Goal: Navigation & Orientation: Find specific page/section

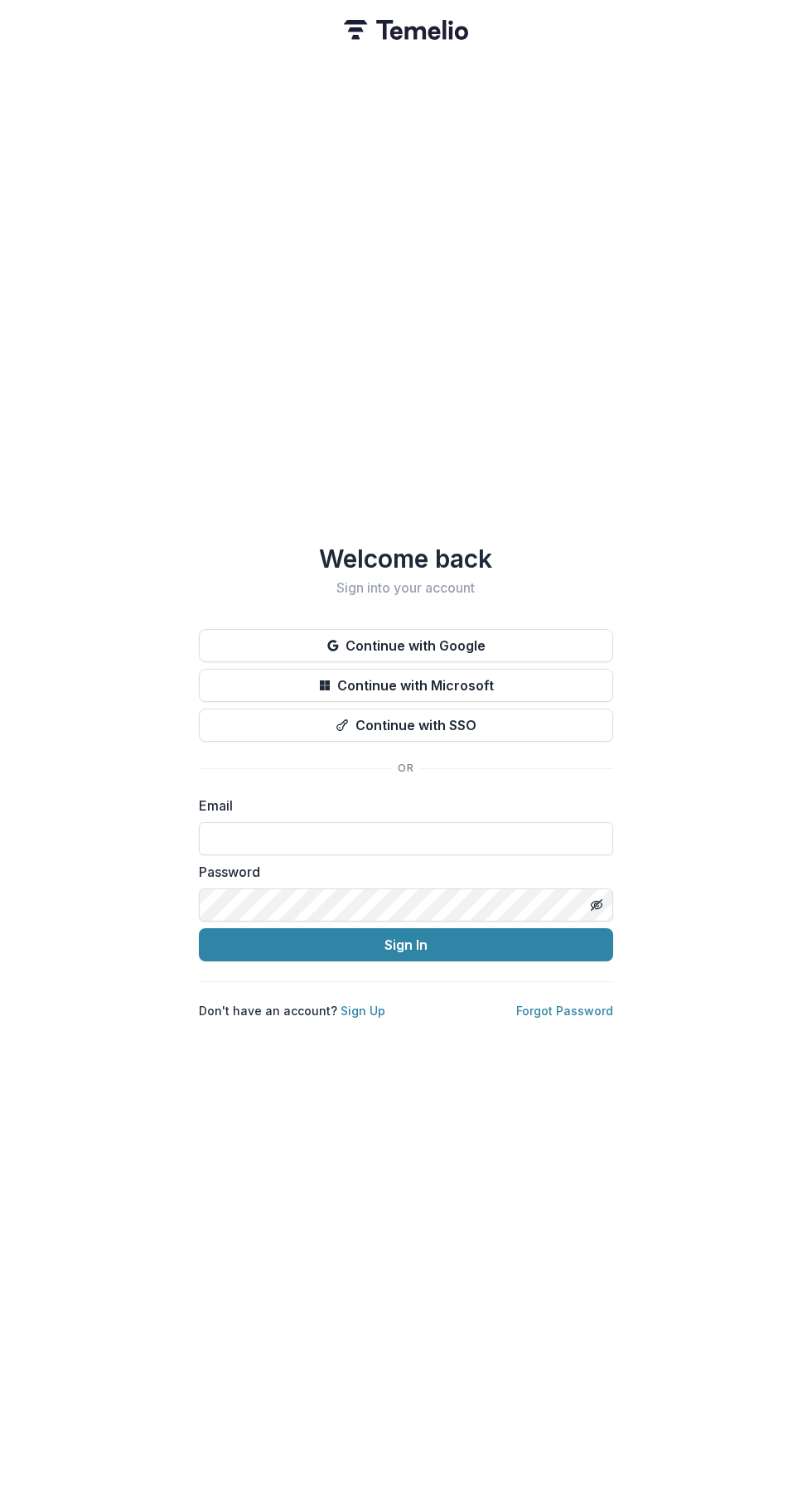
type input "**********"
click at [540, 942] on button "Sign In" at bounding box center [406, 944] width 414 height 33
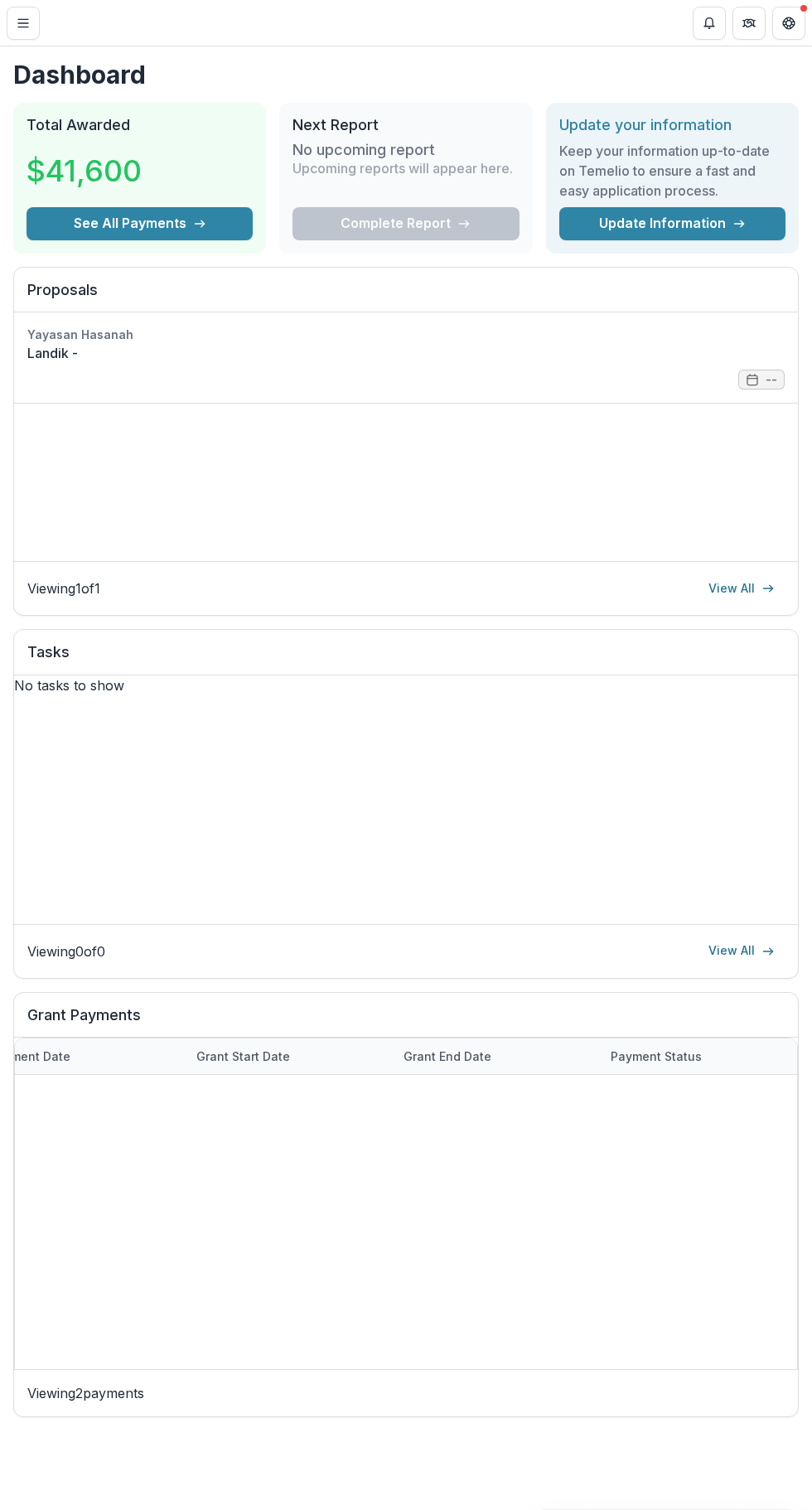
scroll to position [0, 874]
click at [738, 590] on link "View All" at bounding box center [742, 588] width 86 height 26
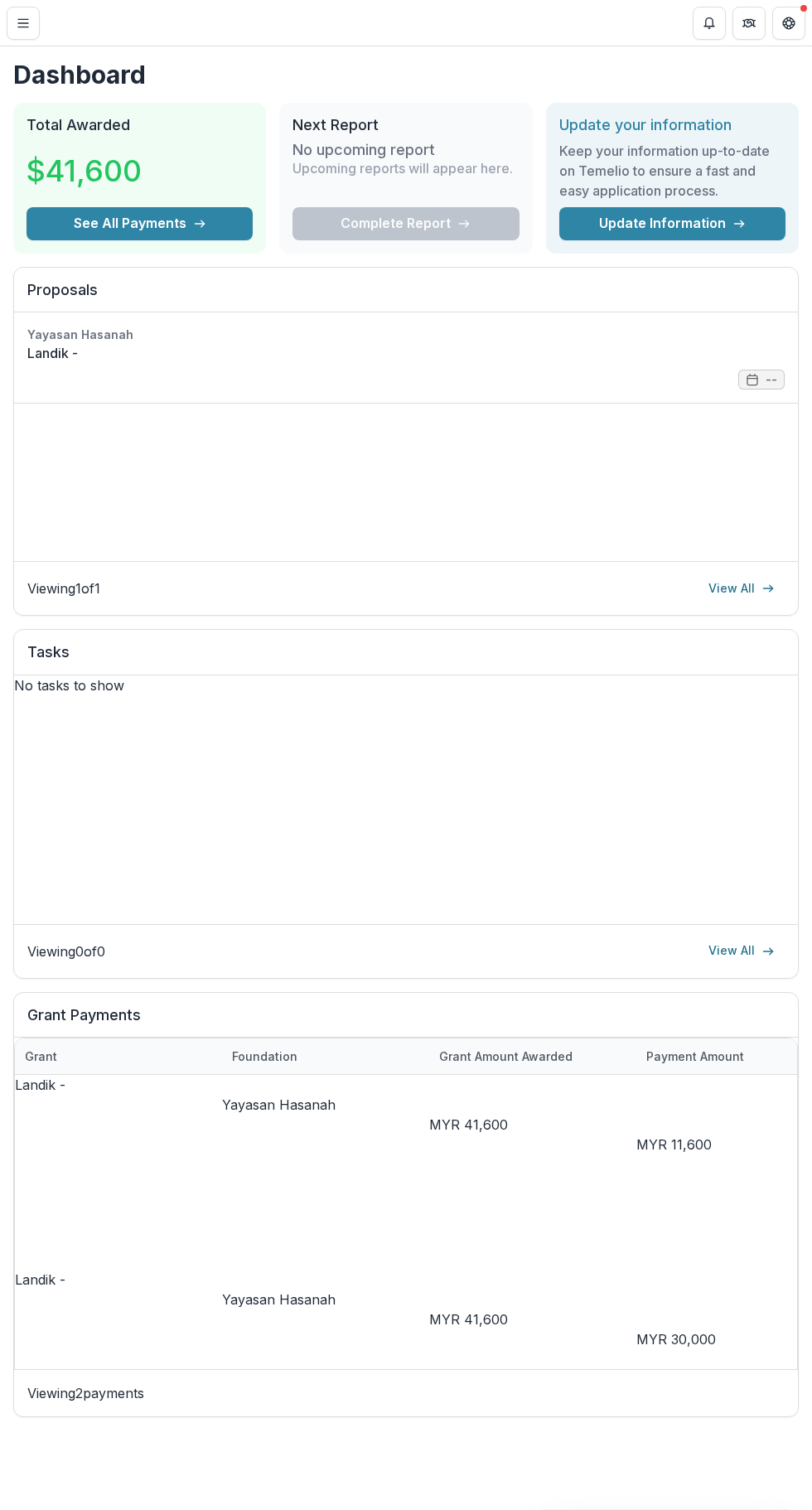
click at [304, 1289] on p "Yayasan Hasanah" at bounding box center [326, 1299] width 207 height 20
click at [281, 1210] on div "Landik - Yayasan Hasanah MYR 41,600 MYR 11,600 [DATE] [DATE] [DATE] Not started…" at bounding box center [406, 1233] width 782 height 318
click at [285, 1289] on p "Yayasan Hasanah" at bounding box center [326, 1299] width 207 height 20
click at [232, 1183] on p "Primary Contact" at bounding box center [205, 1192] width 113 height 20
click at [225, 1187] on p "Primary Contact" at bounding box center [205, 1192] width 113 height 20
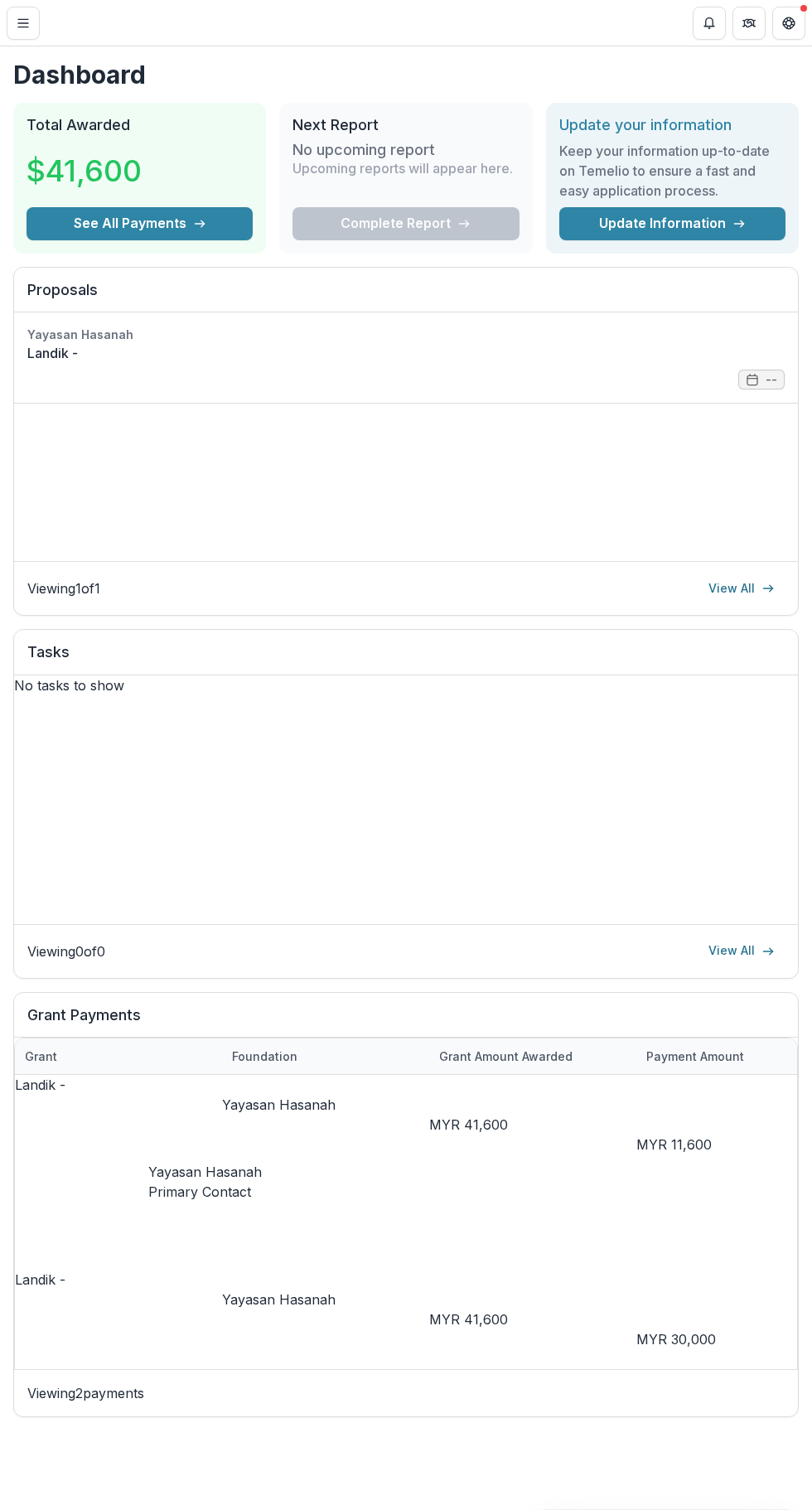
click at [229, 1203] on div "Landik - Yayasan Hasanah MYR 41,600 MYR 11,600 [DATE] [DATE] [DATE] Not started…" at bounding box center [406, 1233] width 782 height 318
click at [229, 1208] on div "Landik - Yayasan Hasanah MYR 41,600 MYR 11,600 [DATE] [DATE] [DATE] Not started…" at bounding box center [406, 1233] width 782 height 318
click at [409, 695] on div "No tasks to show" at bounding box center [406, 685] width 784 height 20
click at [749, 22] on icon "Partners" at bounding box center [751, 21] width 7 height 4
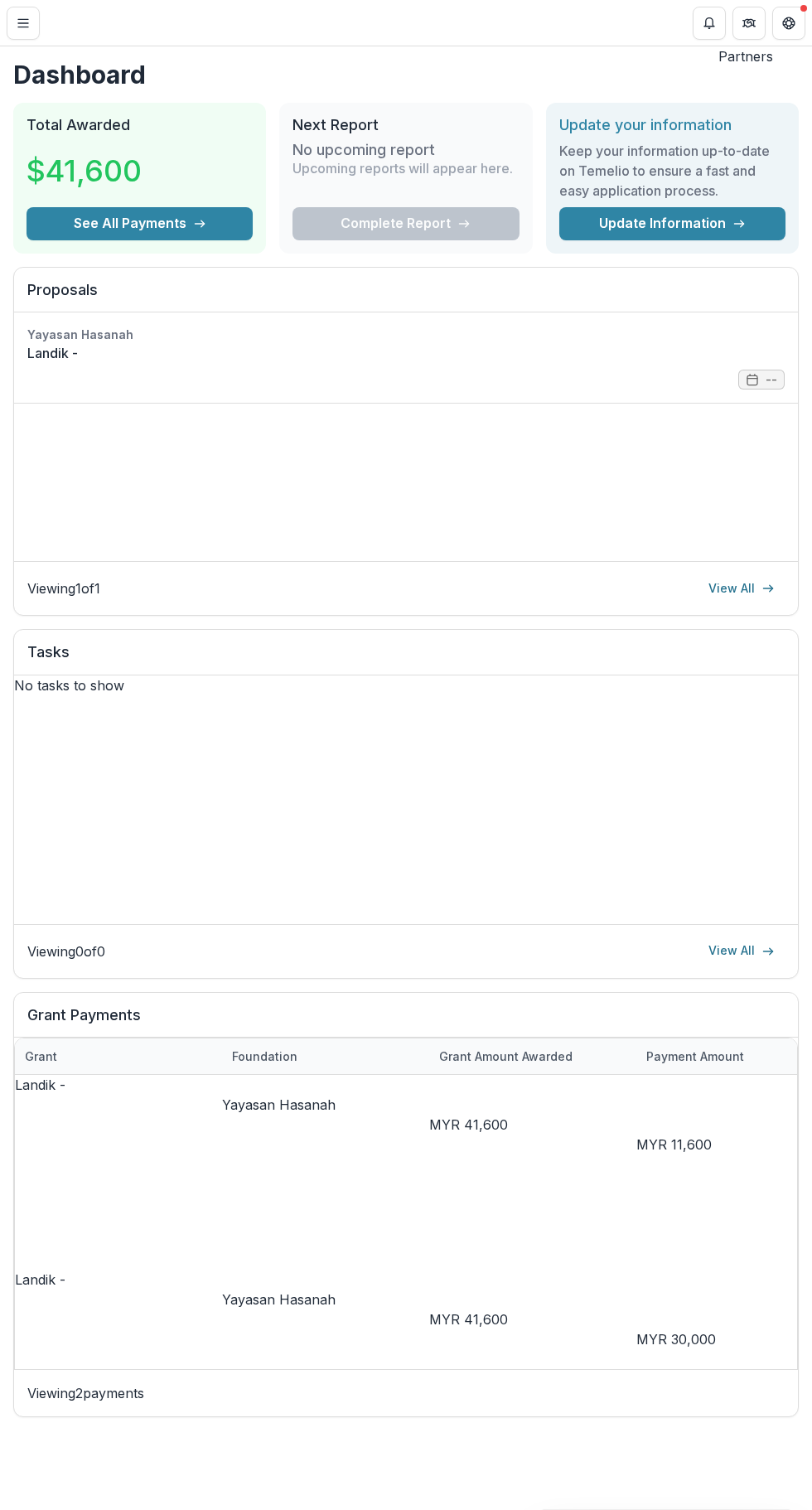
click at [782, 25] on icon "Get Help" at bounding box center [789, 24] width 14 height 14
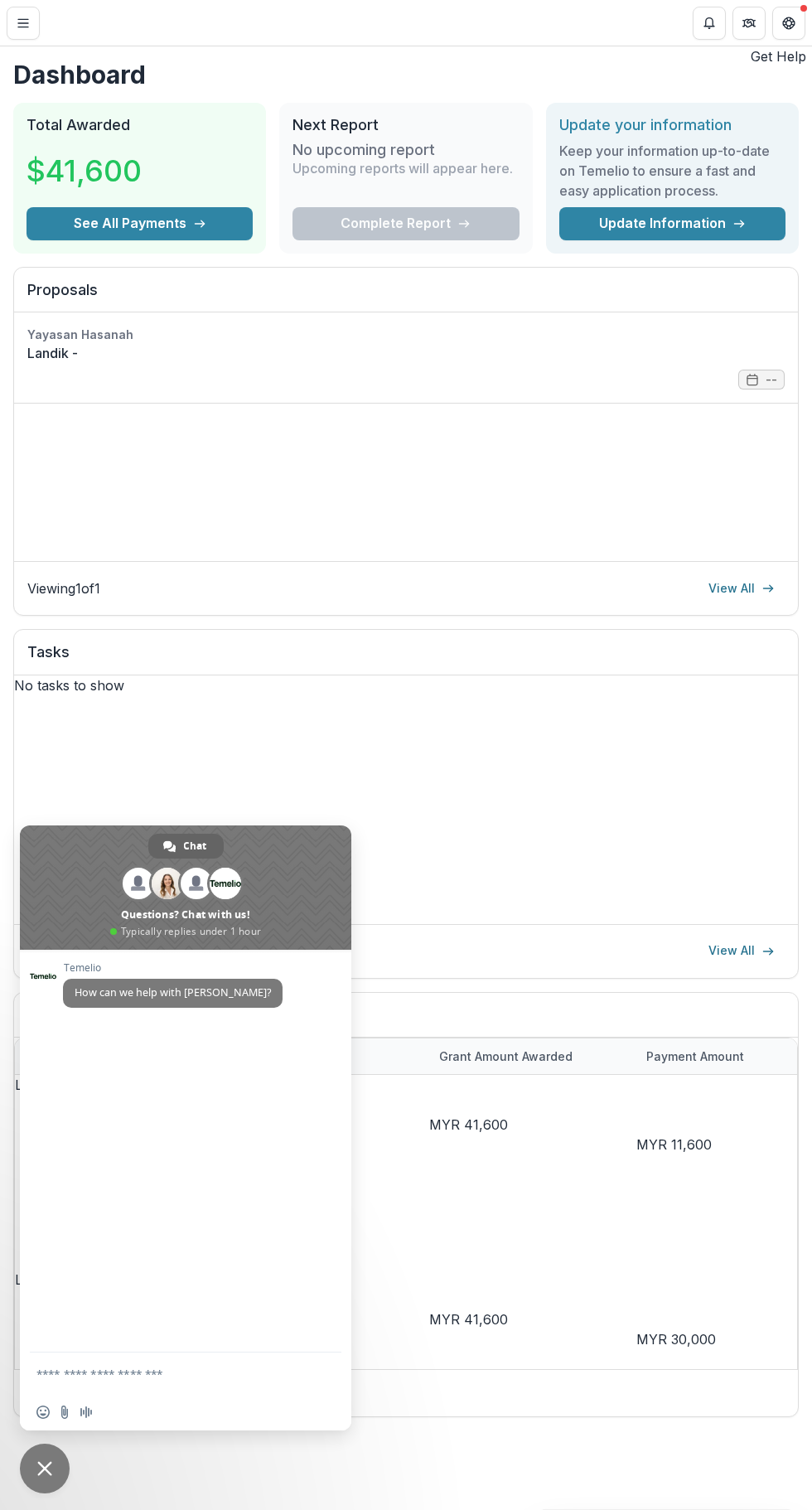
click at [33, 1502] on div "Dashboard Total Awarded $41,600 See All Payments Next Report No upcoming report…" at bounding box center [406, 778] width 812 height 1463
click at [78, 1480] on div "Dashboard Total Awarded $41,600 See All Payments Next Report No upcoming report…" at bounding box center [406, 778] width 812 height 1463
click at [53, 1461] on span "Close chat" at bounding box center [45, 1468] width 50 height 50
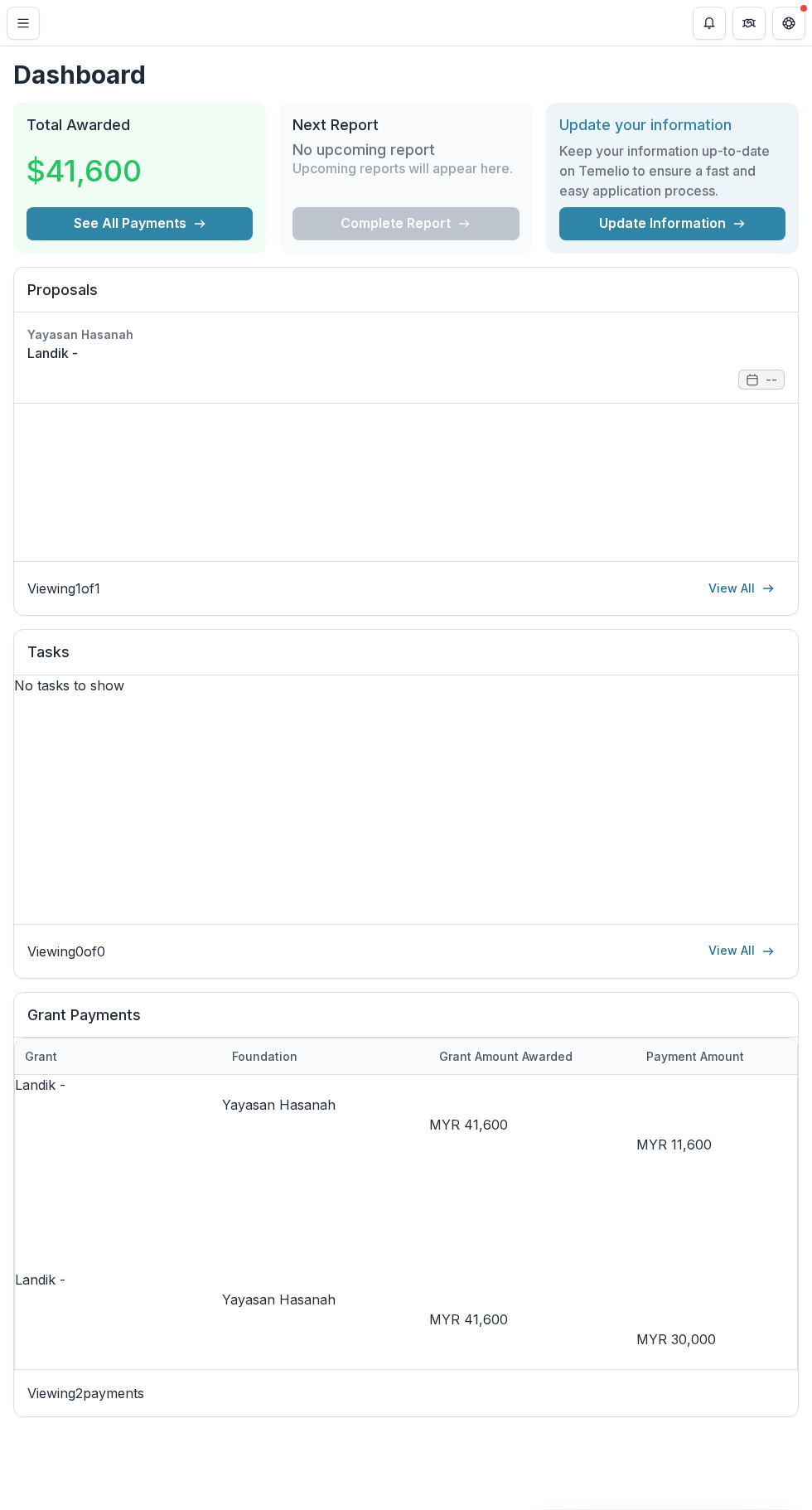
click at [22, 23] on line "Toggle Menu" at bounding box center [24, 23] width 10 height 0
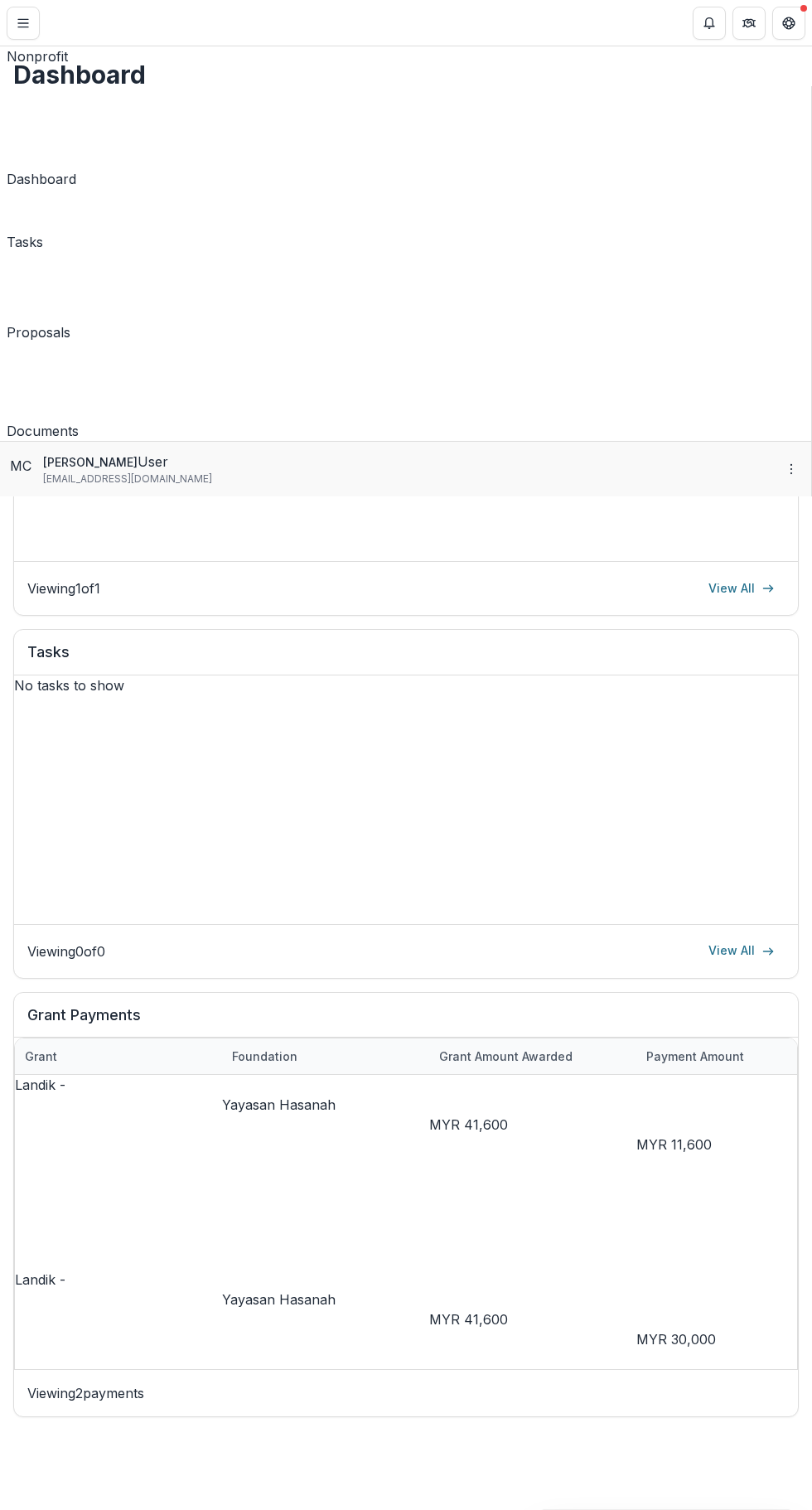
click at [43, 195] on link "Tasks" at bounding box center [25, 223] width 36 height 57
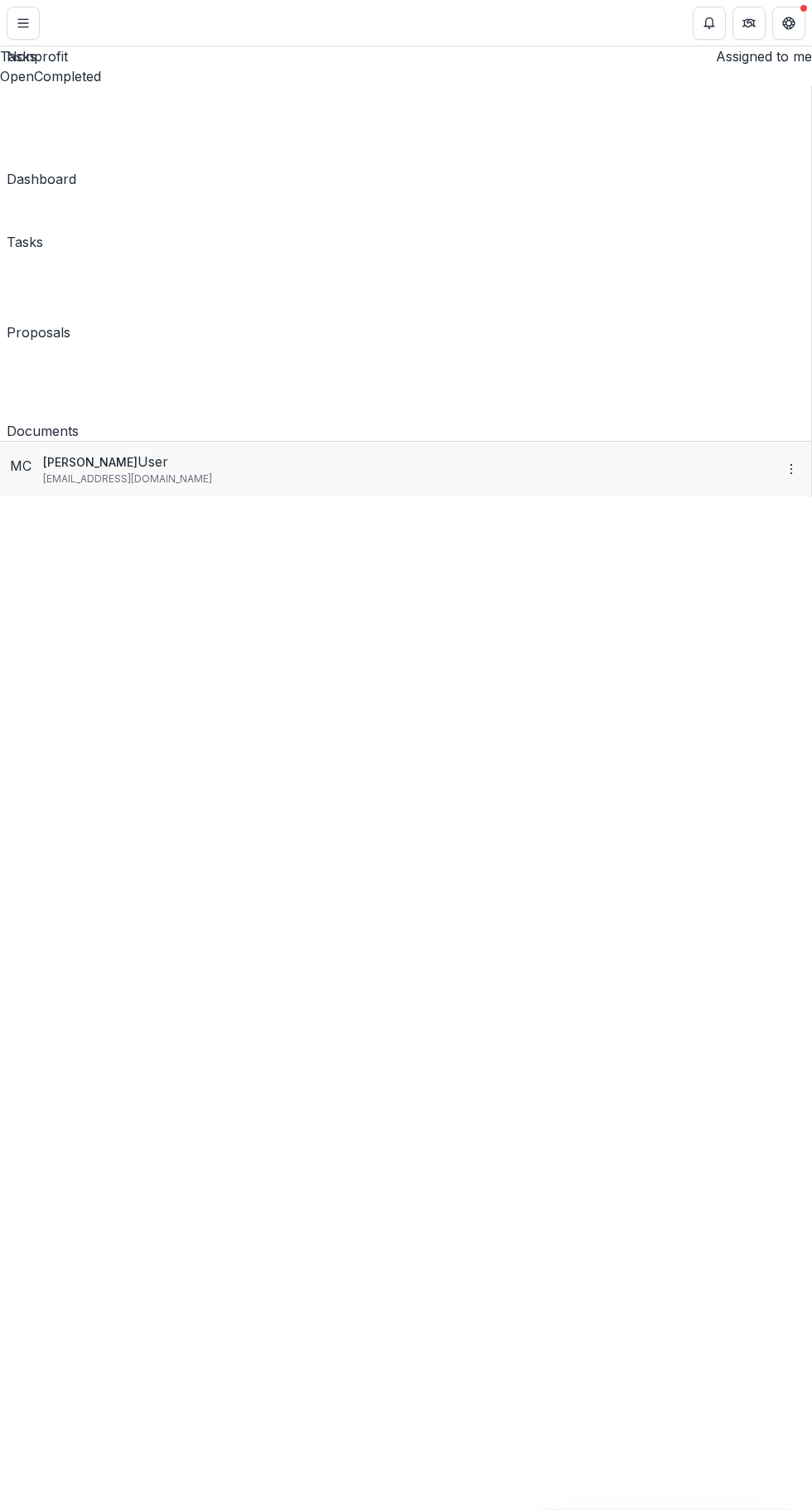
click at [70, 259] on link "Proposals" at bounding box center [38, 300] width 63 height 84
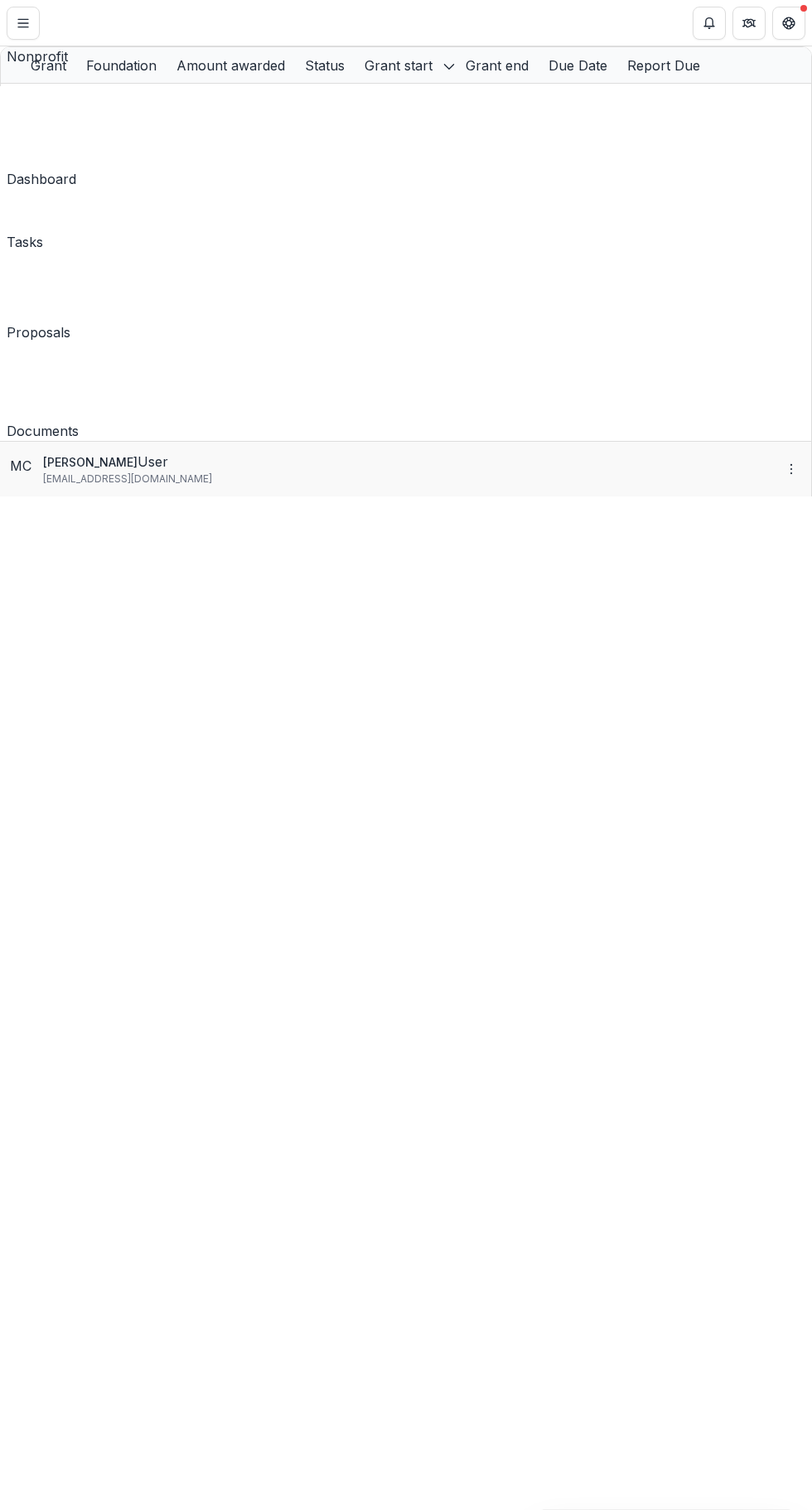
click at [70, 322] on div "Proposals" at bounding box center [38, 332] width 63 height 20
click at [70, 259] on link "Proposals" at bounding box center [38, 300] width 63 height 84
click at [387, 1509] on div "Landik Nonprofit Team Settings Settings Dashboard Tasks Proposals Documents MC …" at bounding box center [406, 1510] width 812 height 0
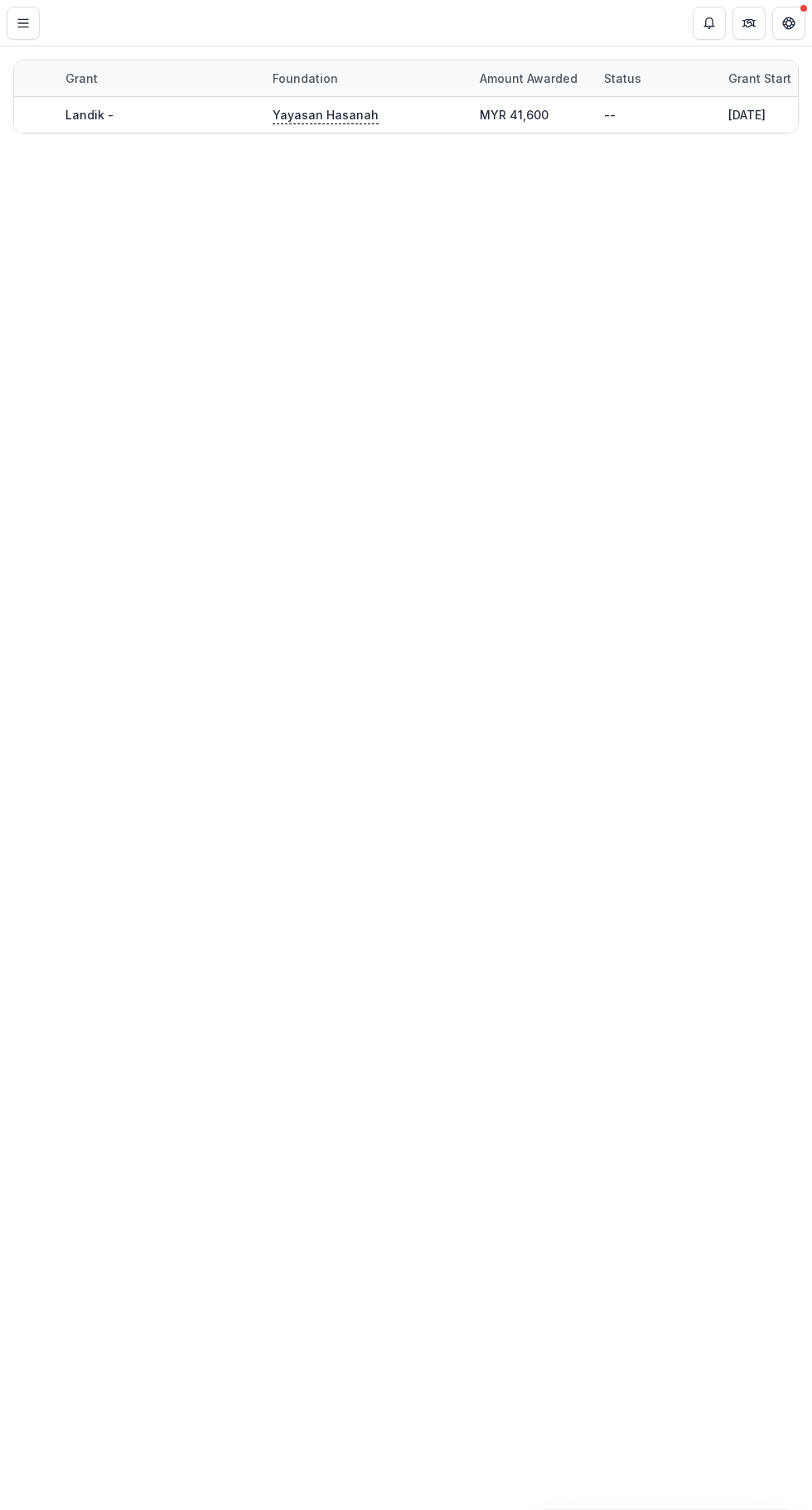
click at [36, 32] on button "Toggle Menu" at bounding box center [23, 23] width 33 height 33
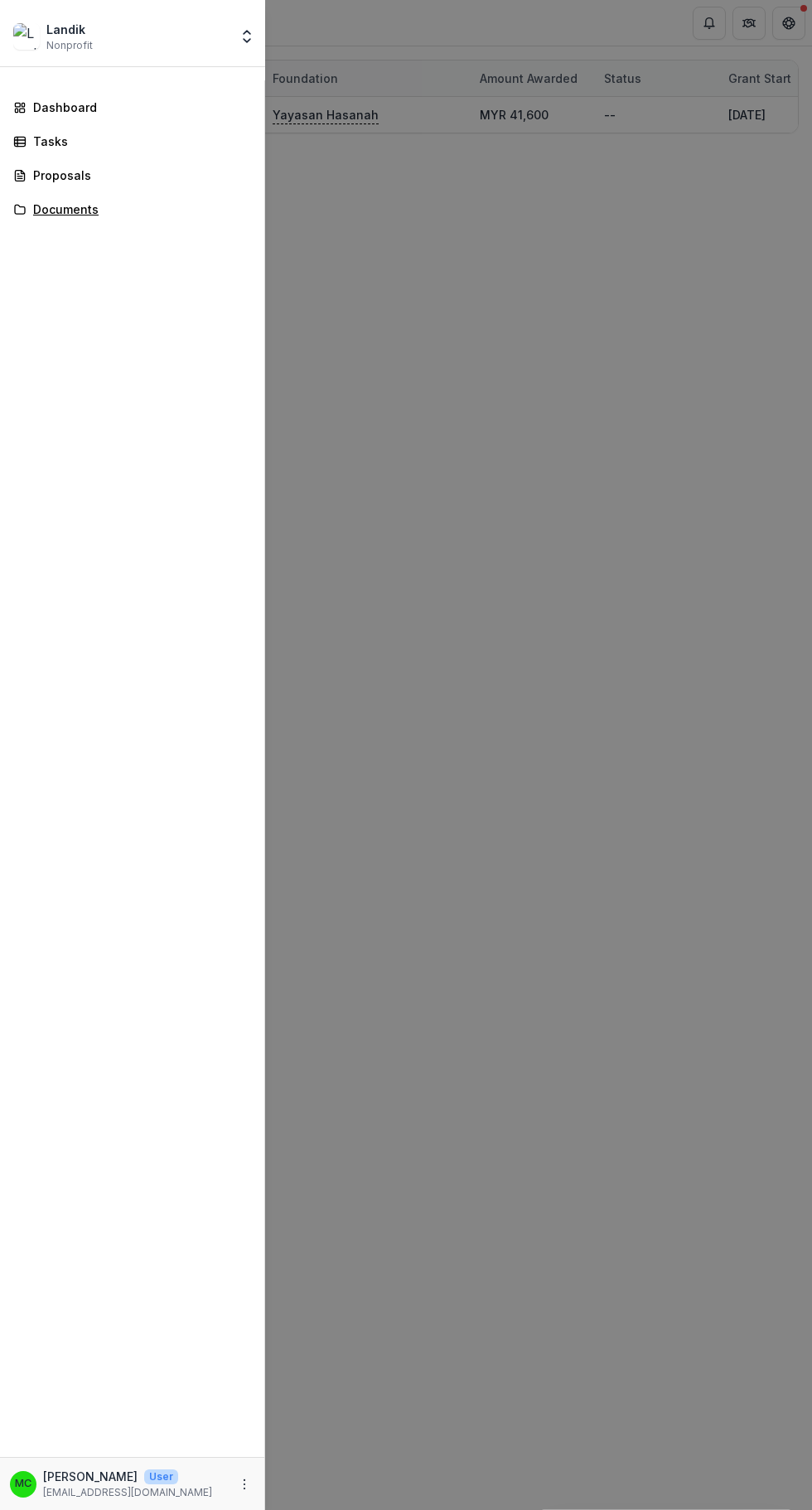
click at [152, 209] on div "Documents" at bounding box center [139, 209] width 211 height 18
click at [212, 181] on div "Proposals" at bounding box center [139, 175] width 211 height 18
click at [203, 141] on div "Tasks" at bounding box center [139, 141] width 211 height 18
click at [475, 391] on div "Landik Nonprofit Team Settings Settings Dashboard Tasks Proposals Documents MC …" at bounding box center [406, 755] width 812 height 1510
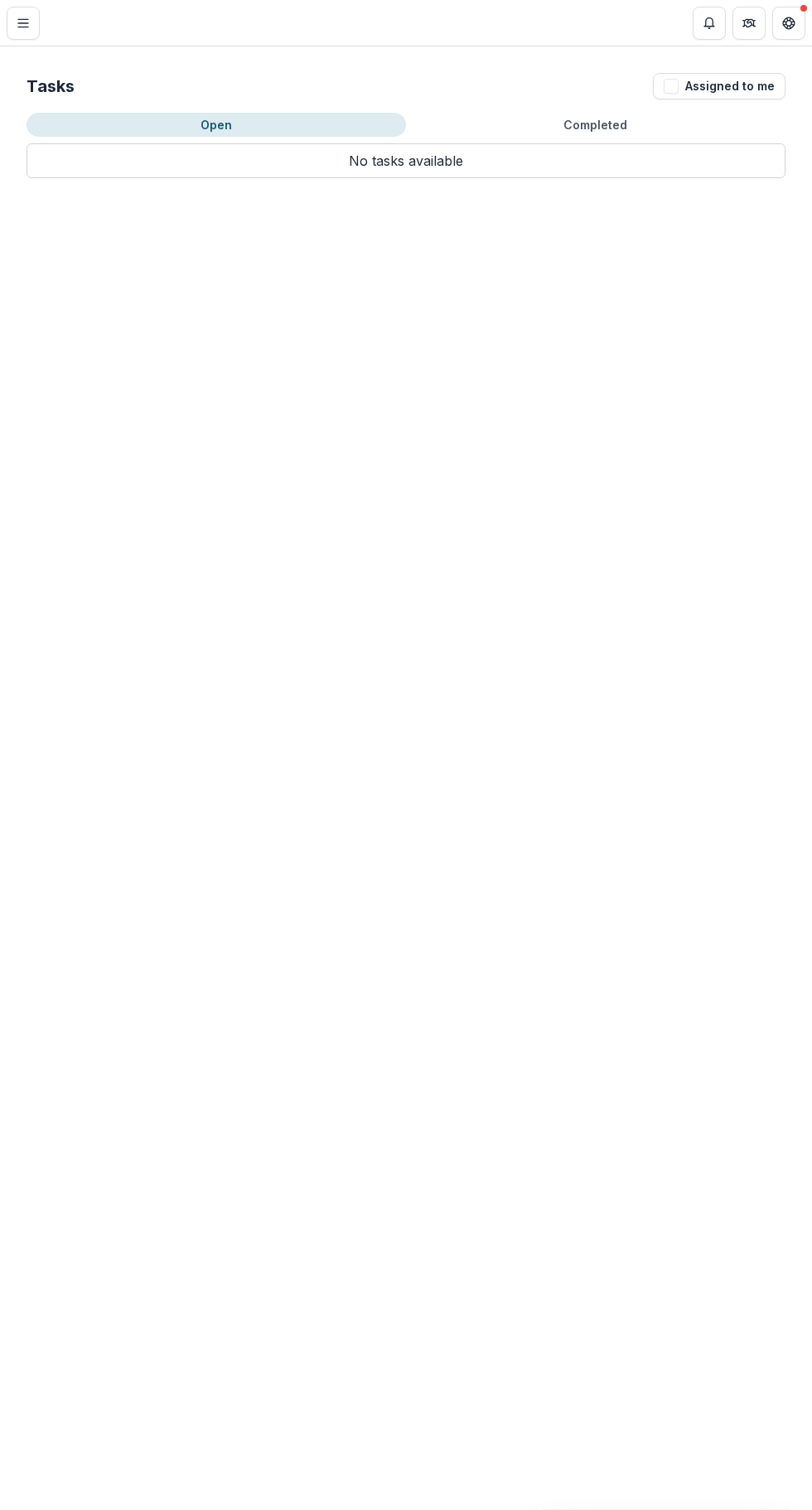
click at [33, 22] on button "Toggle Menu" at bounding box center [23, 23] width 33 height 33
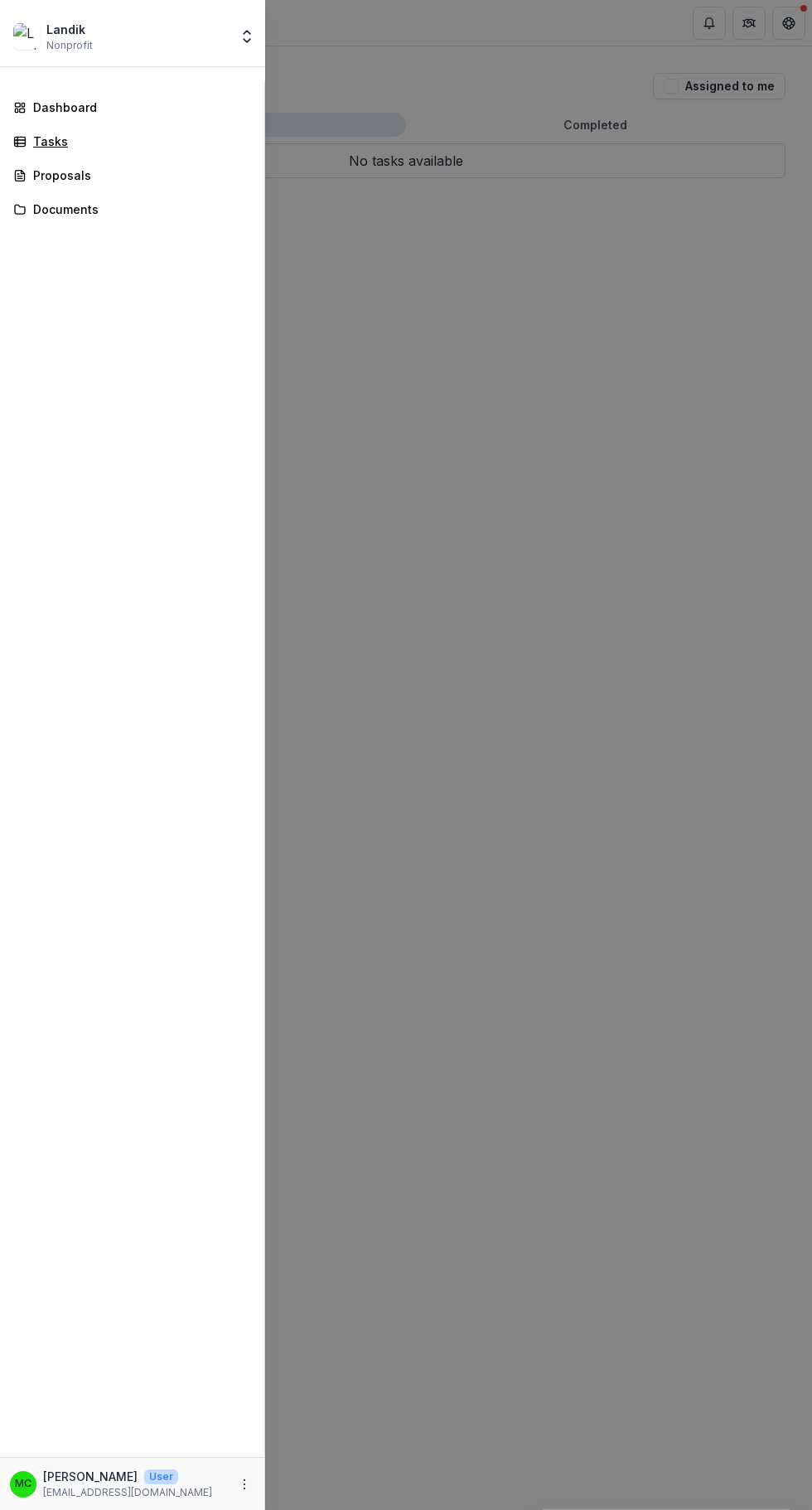
click at [166, 141] on div "Tasks" at bounding box center [139, 141] width 211 height 18
click at [191, 113] on div "Dashboard" at bounding box center [139, 107] width 211 height 18
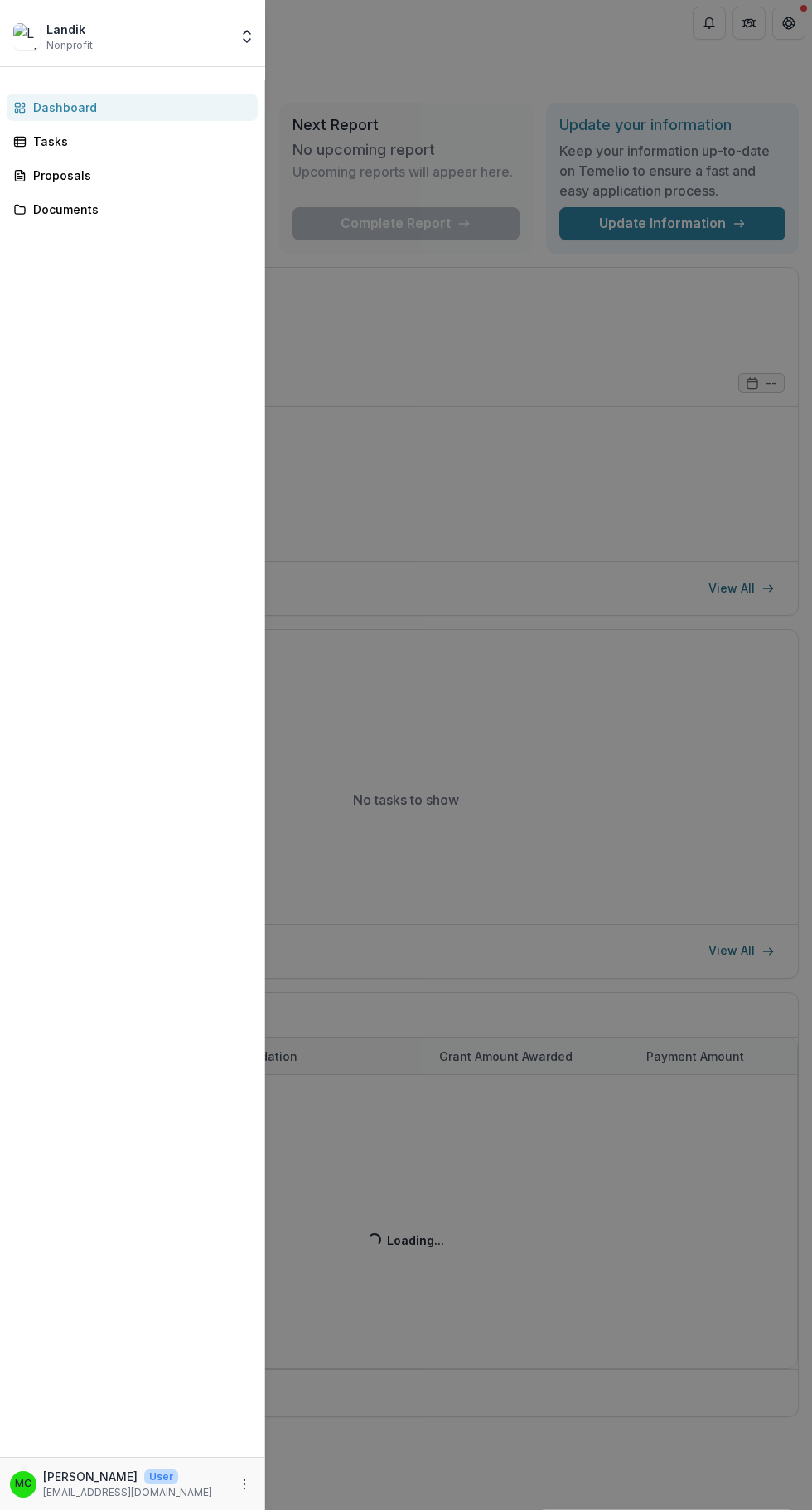
click at [553, 426] on div "Landik Nonprofit Team Settings Settings Dashboard Tasks Proposals Documents MC …" at bounding box center [406, 755] width 812 height 1510
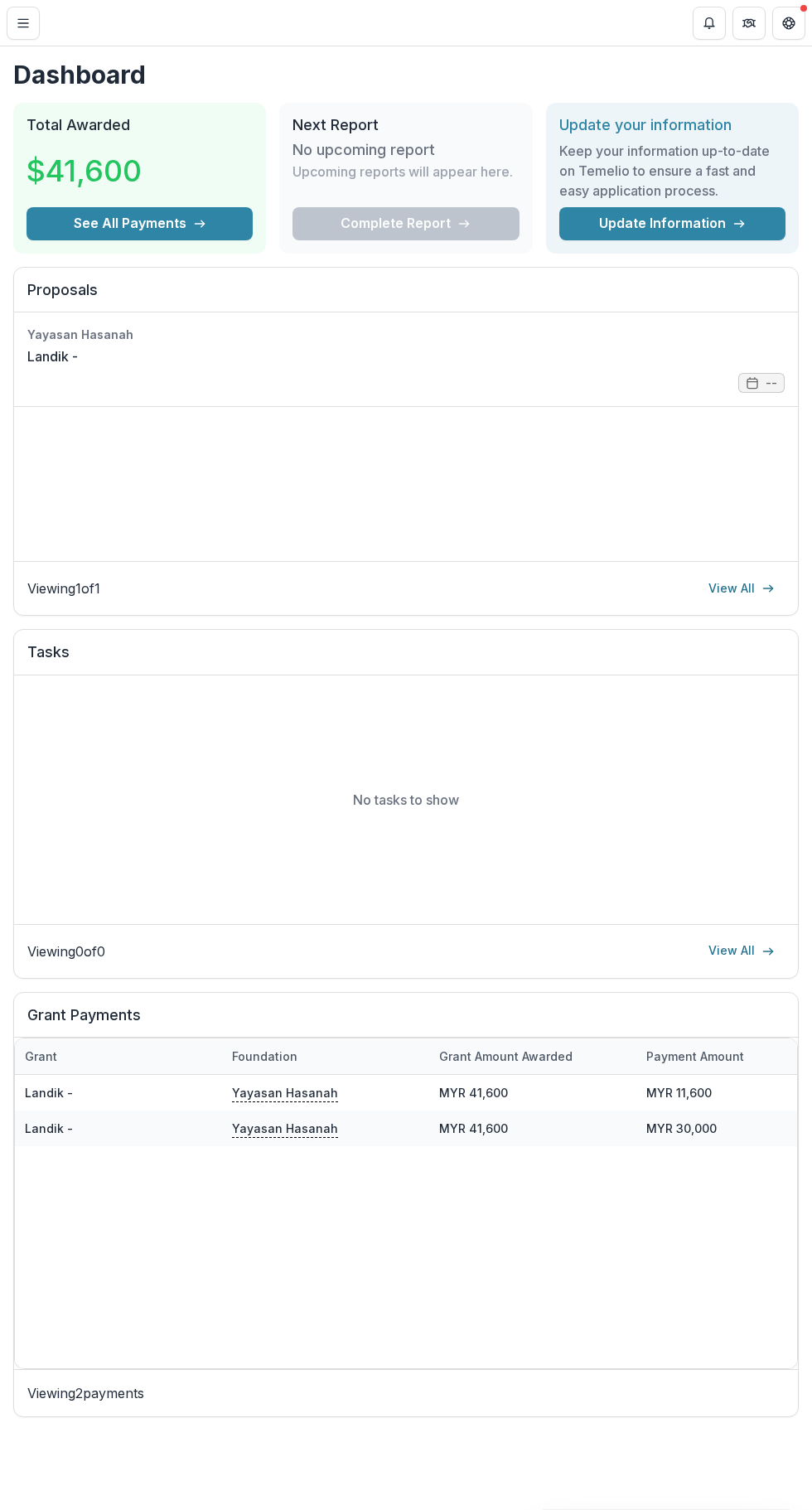
click at [115, 579] on div "Viewing 1 of 1 View All" at bounding box center [405, 588] width 757 height 26
click at [741, 583] on link "View All" at bounding box center [742, 588] width 86 height 26
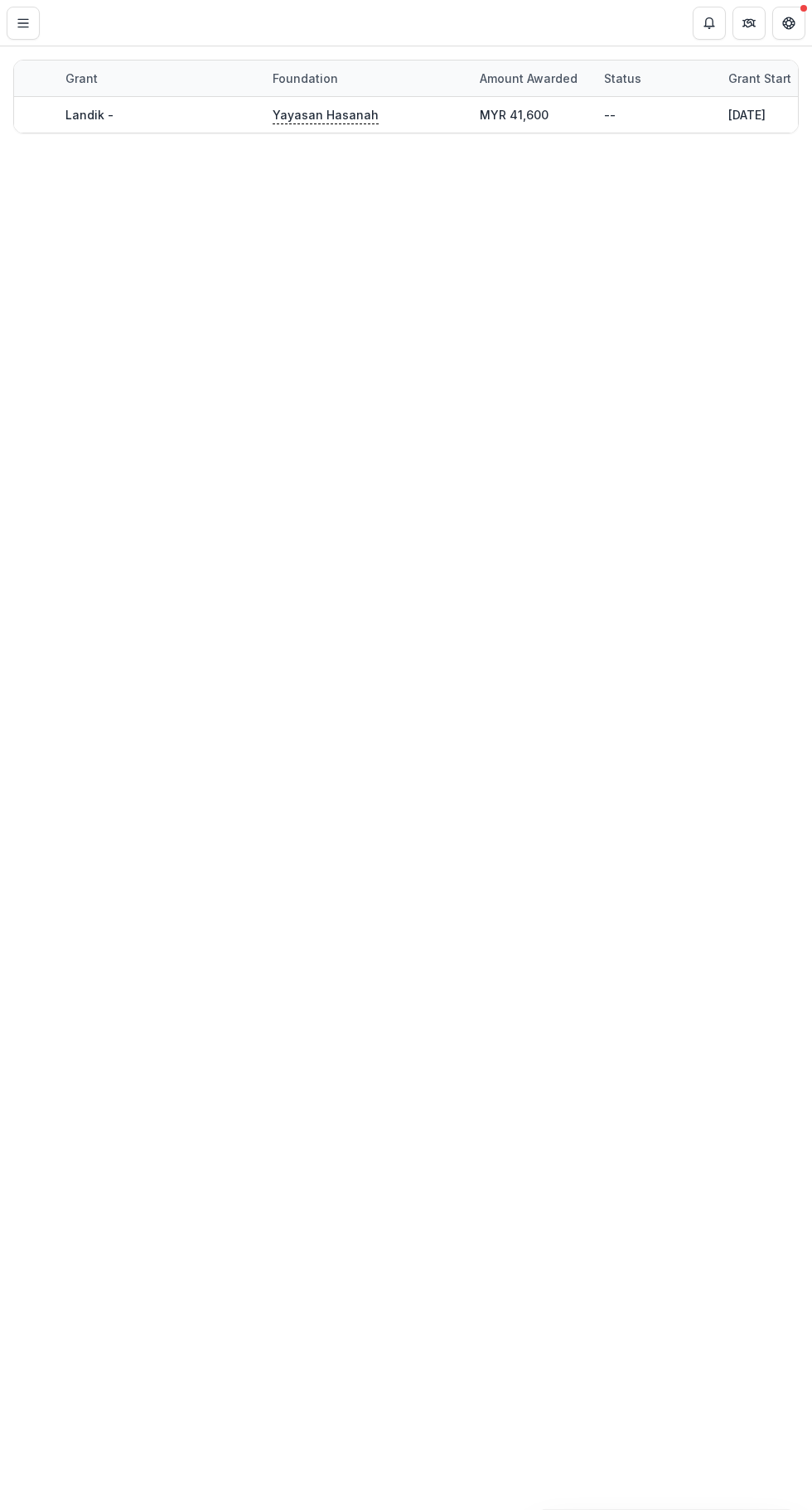
click at [22, 23] on line "Toggle Menu" at bounding box center [24, 23] width 10 height 0
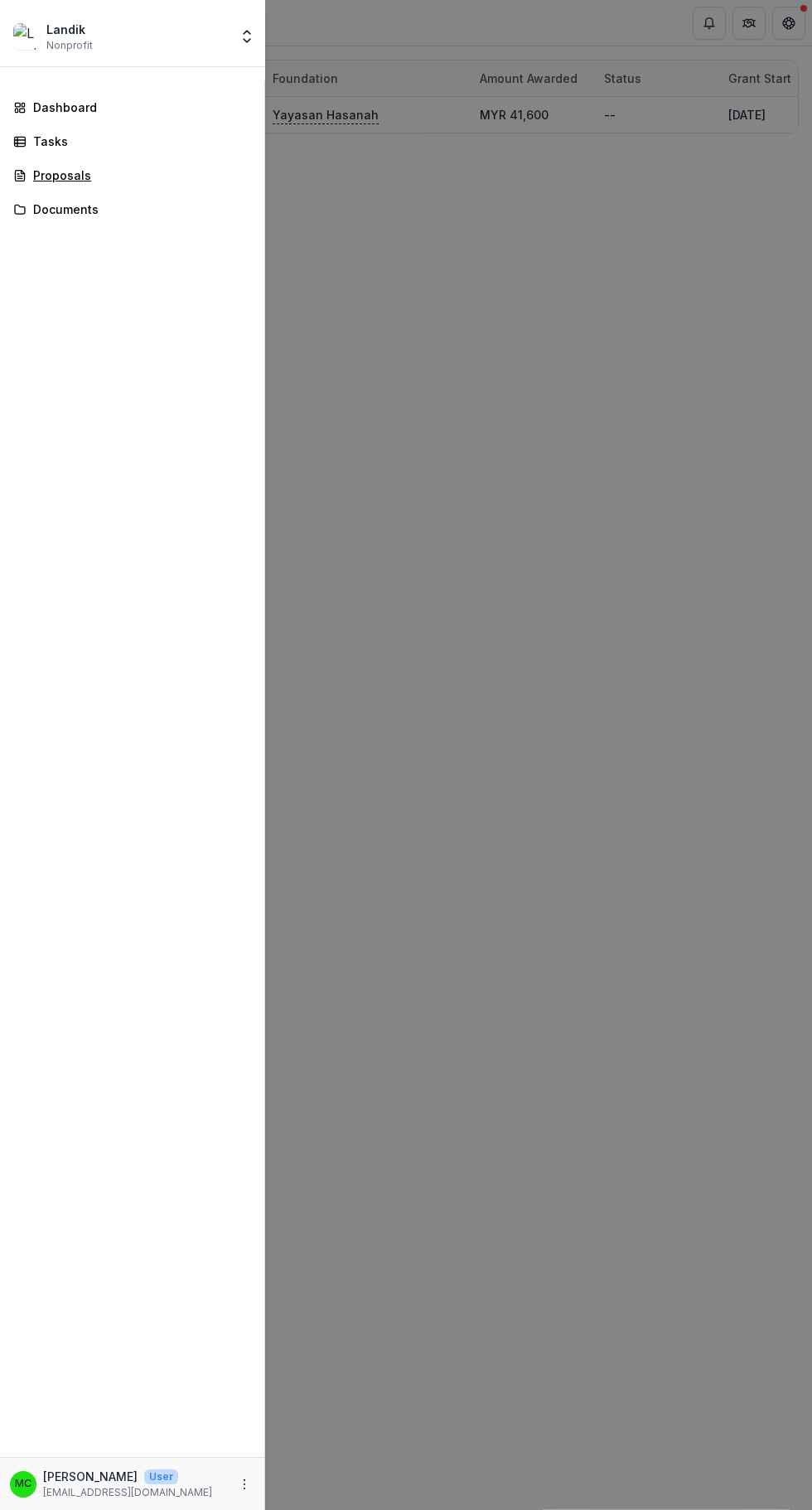
click at [126, 167] on div "Proposals" at bounding box center [139, 175] width 211 height 18
click at [186, 129] on link "Tasks" at bounding box center [132, 141] width 251 height 27
click at [628, 382] on div "Landik Nonprofit Team Settings Settings Dashboard Tasks Proposals Documents MC …" at bounding box center [406, 755] width 812 height 1510
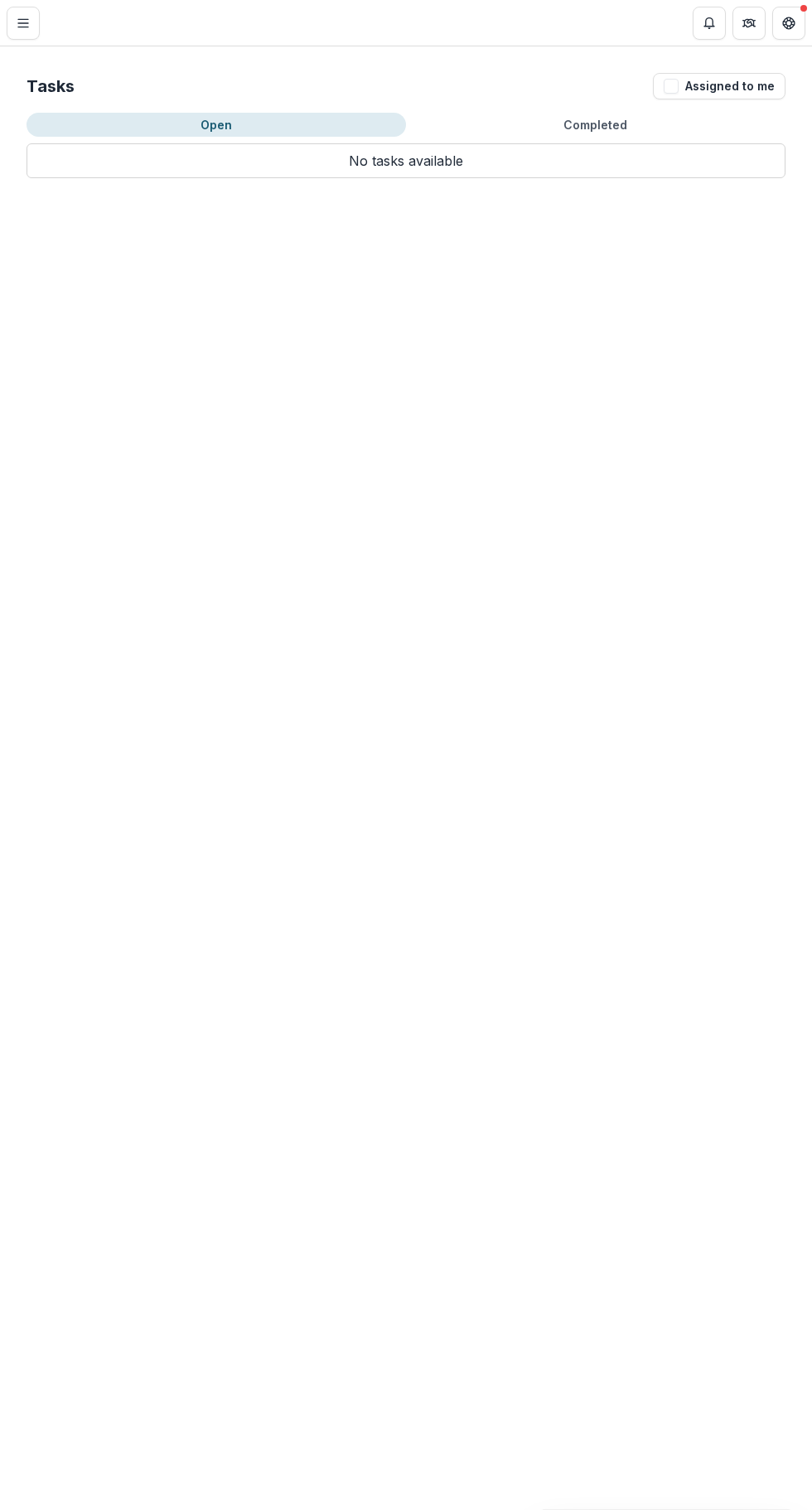
click at [36, 32] on button "Toggle Menu" at bounding box center [23, 23] width 33 height 33
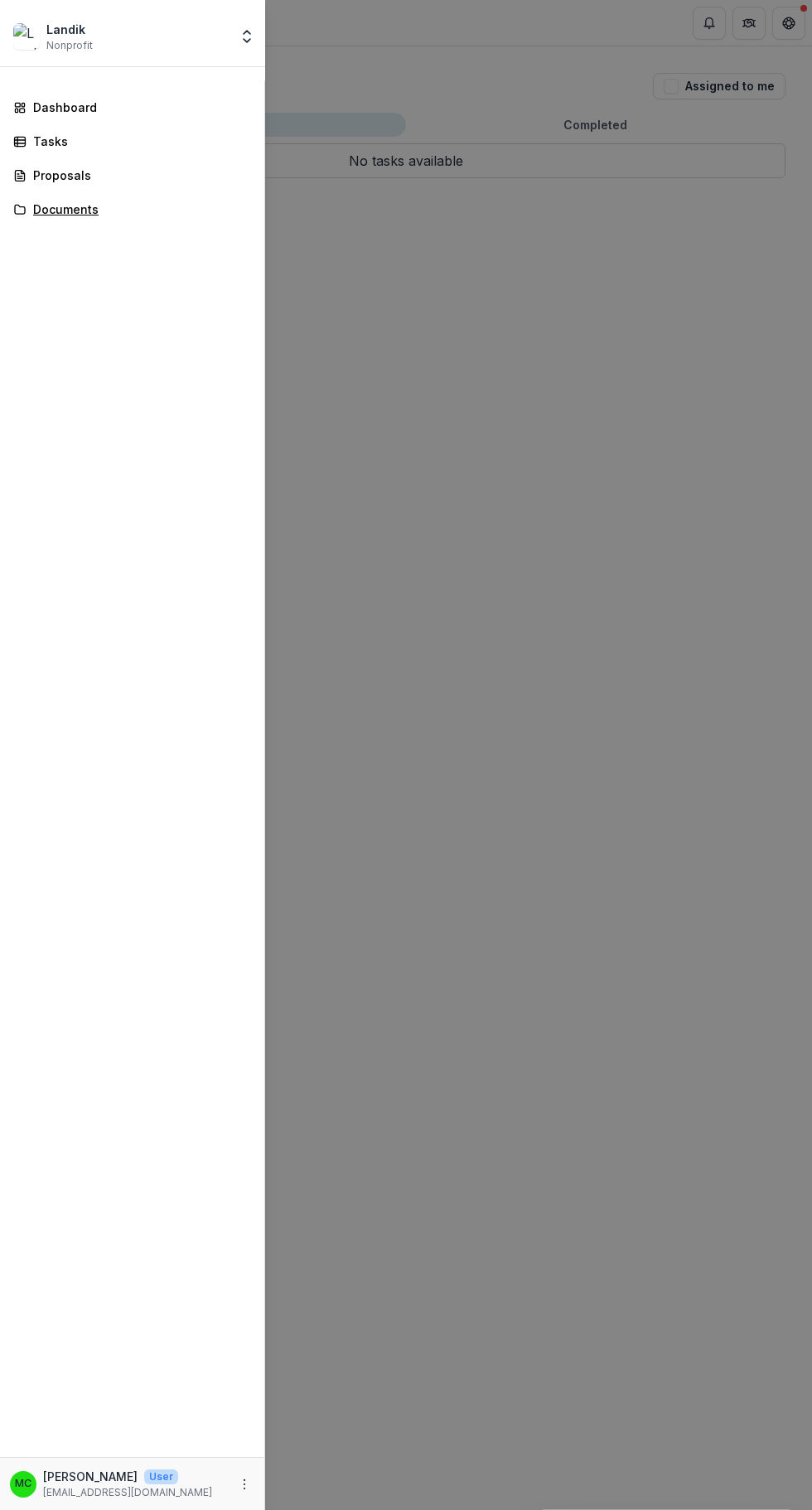
click at [160, 214] on div "Documents" at bounding box center [139, 209] width 211 height 18
click at [557, 598] on div "Landik Nonprofit Team Settings Settings Dashboard Tasks Proposals Documents MC …" at bounding box center [406, 755] width 812 height 1510
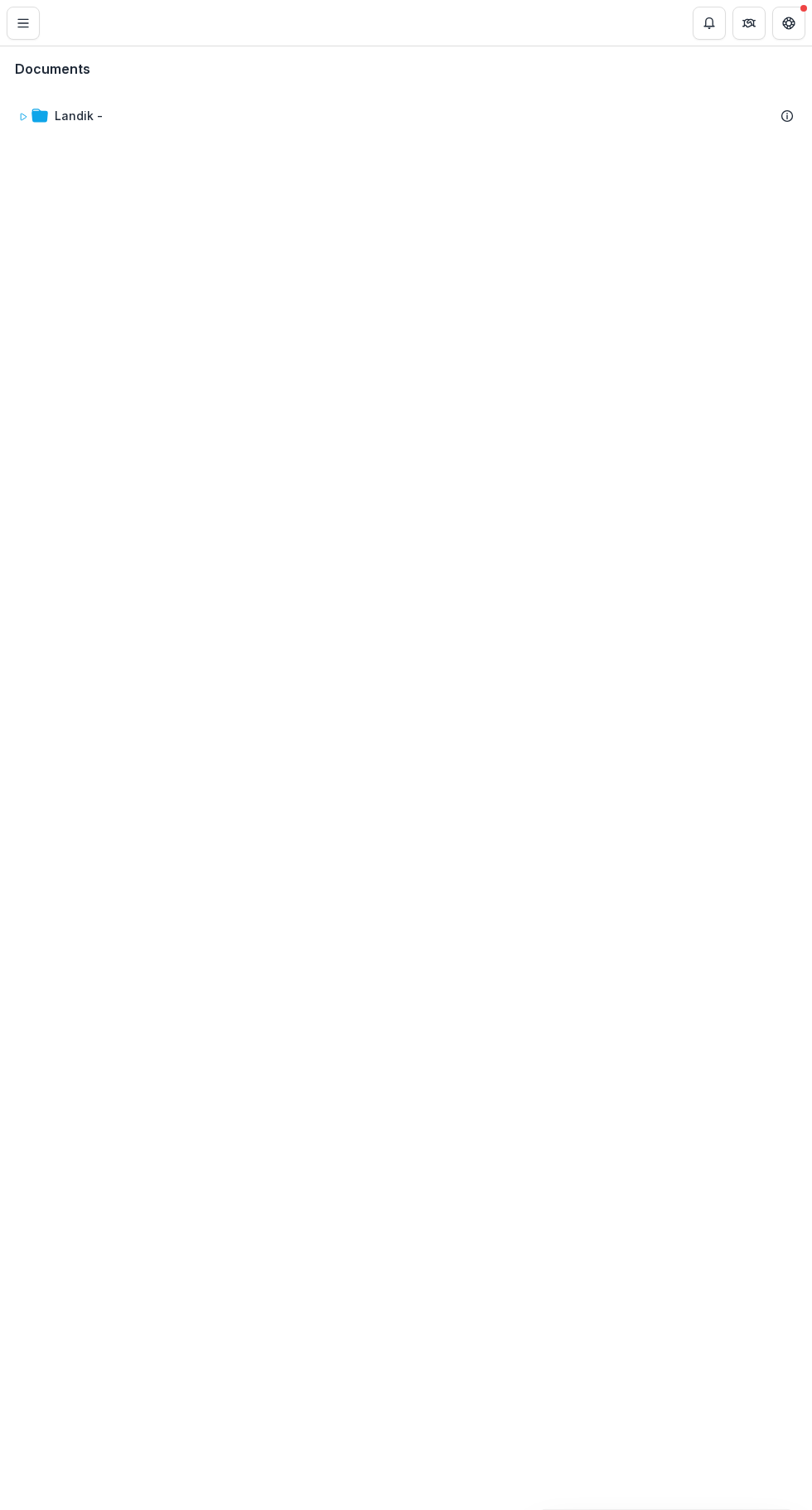
click at [83, 115] on div "Landik -" at bounding box center [79, 115] width 48 height 18
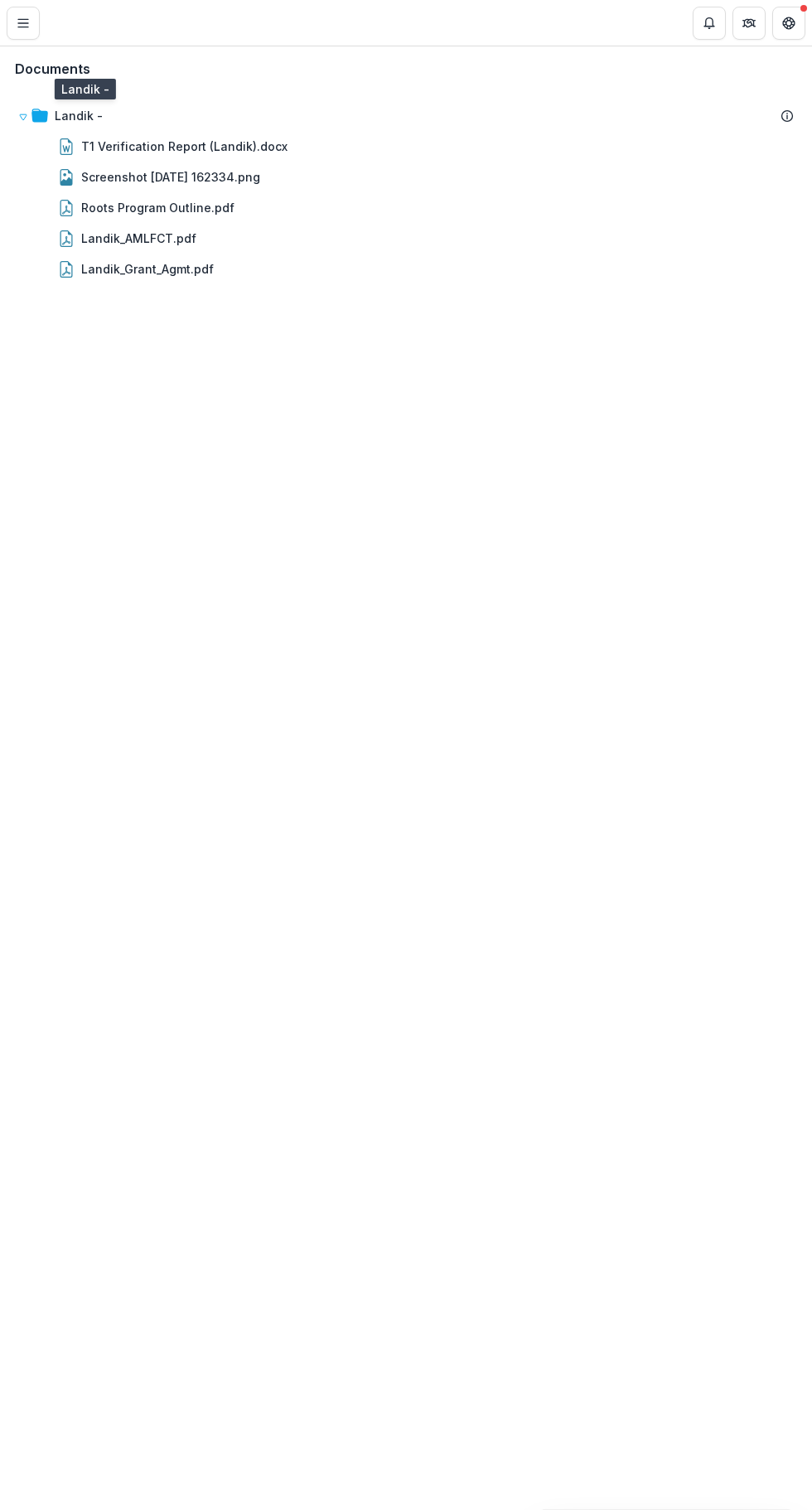
click at [22, 26] on line "Toggle Menu" at bounding box center [24, 26] width 10 height 0
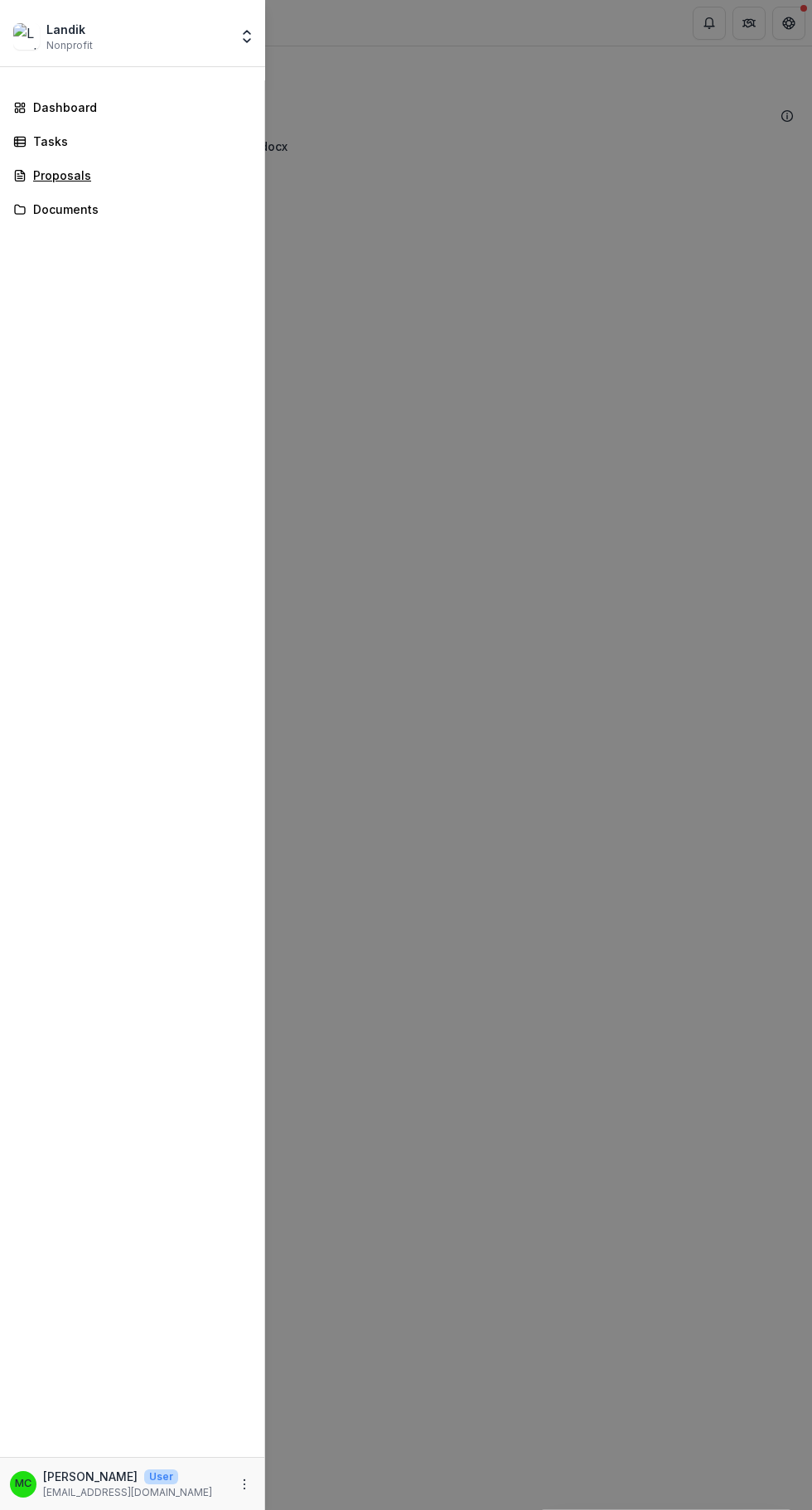
click at [92, 174] on div "Proposals" at bounding box center [139, 175] width 211 height 18
click at [96, 147] on div "Tasks" at bounding box center [139, 141] width 211 height 18
click at [429, 371] on div "Landik Nonprofit Team Settings Settings Dashboard Tasks Proposals Documents MC …" at bounding box center [406, 755] width 812 height 1510
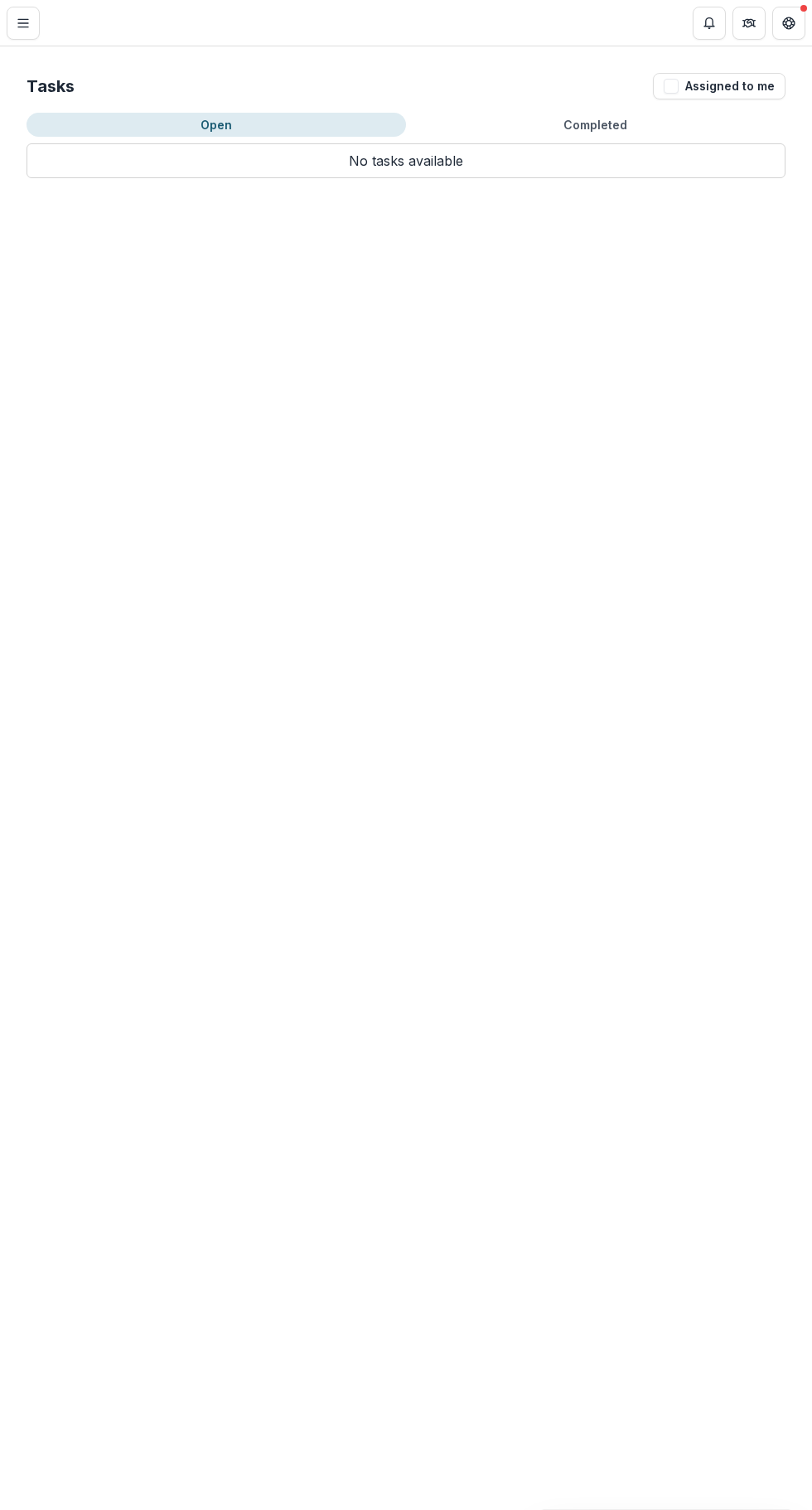
click at [31, 23] on button "Toggle Menu" at bounding box center [23, 23] width 33 height 33
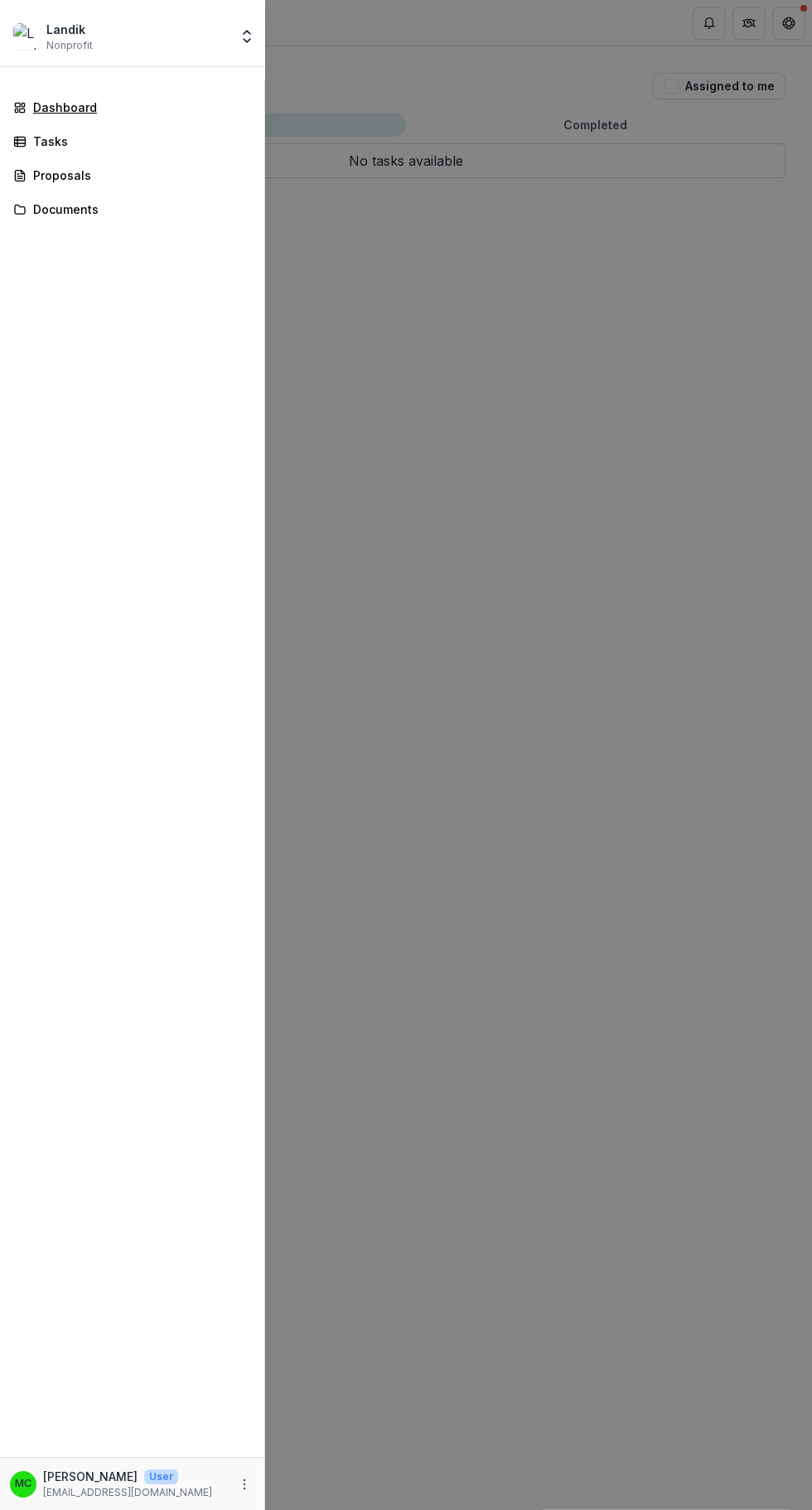
click at [153, 96] on link "Dashboard" at bounding box center [132, 107] width 251 height 27
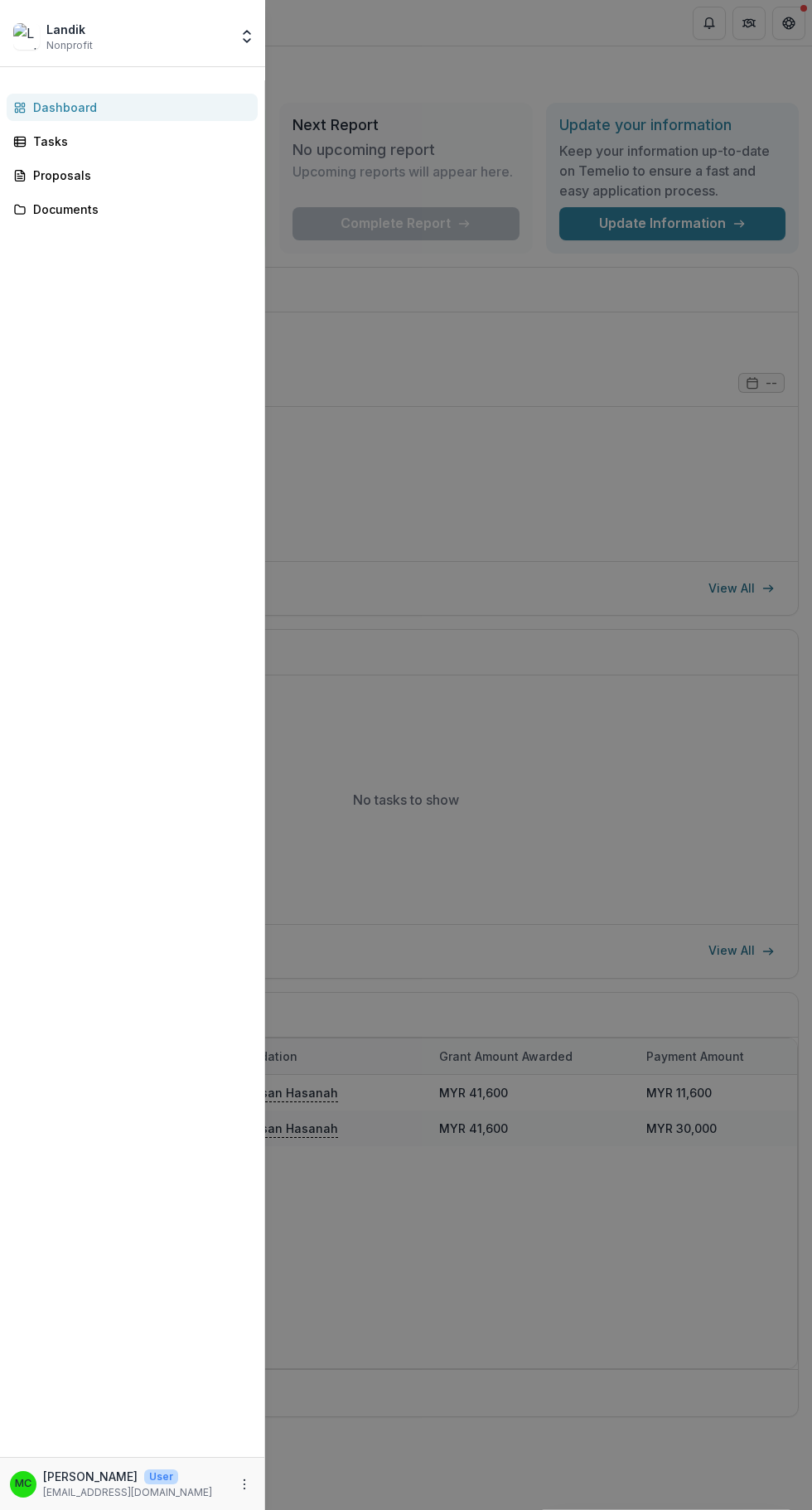
click at [144, 58] on div "Landik Nonprofit Team Settings Settings" at bounding box center [132, 33] width 265 height 67
click at [236, 30] on button "Open entity switcher" at bounding box center [246, 36] width 23 height 33
click at [190, 129] on link "Tasks" at bounding box center [132, 141] width 251 height 27
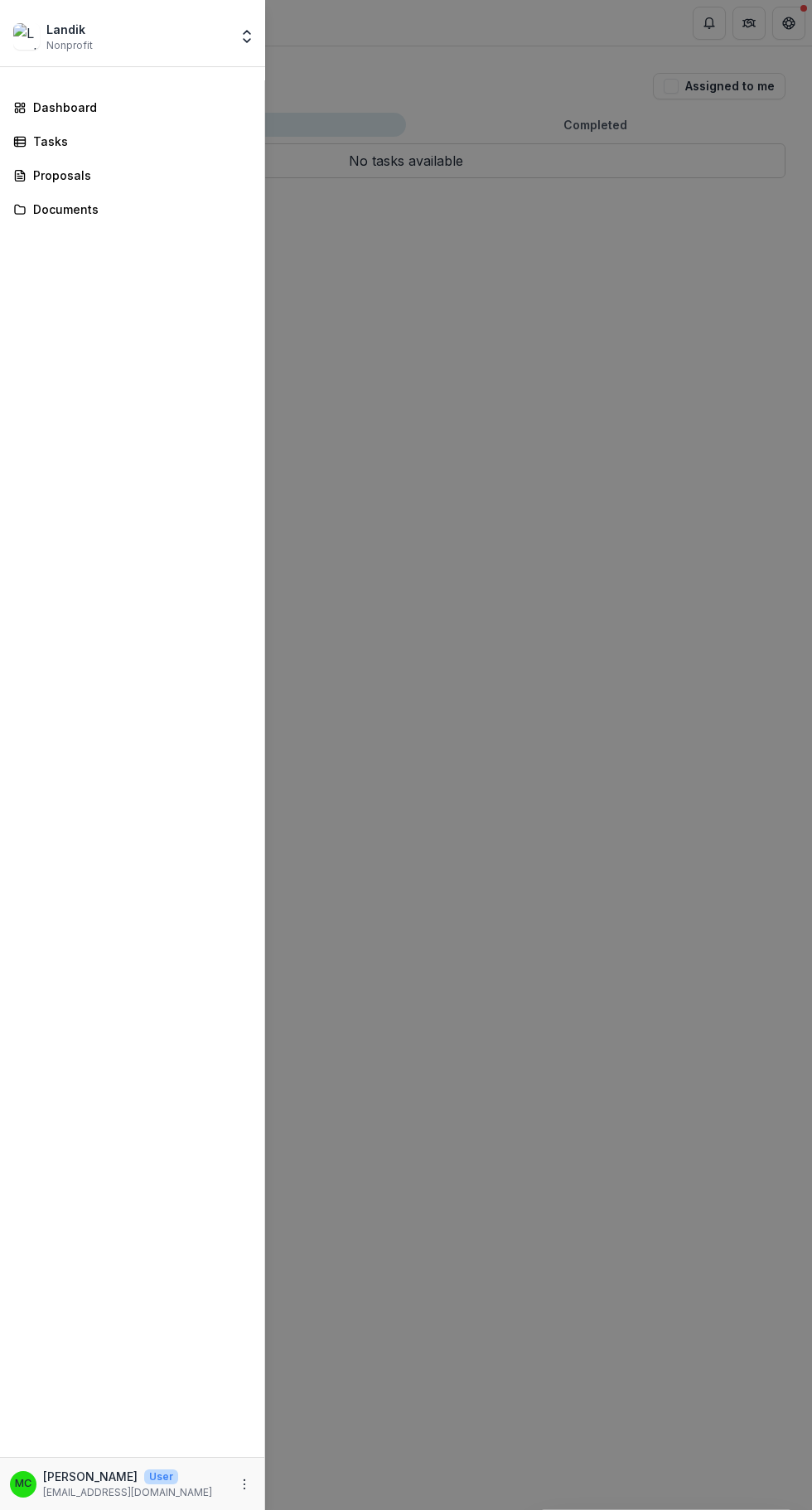
click at [258, 47] on button "Open entity switcher" at bounding box center [246, 36] width 23 height 33
click at [200, 103] on link "Settings" at bounding box center [155, 105] width 199 height 27
click at [481, 377] on div "Landik Nonprofit Team Settings Settings Dashboard Tasks Proposals Documents MC …" at bounding box center [406, 755] width 812 height 1510
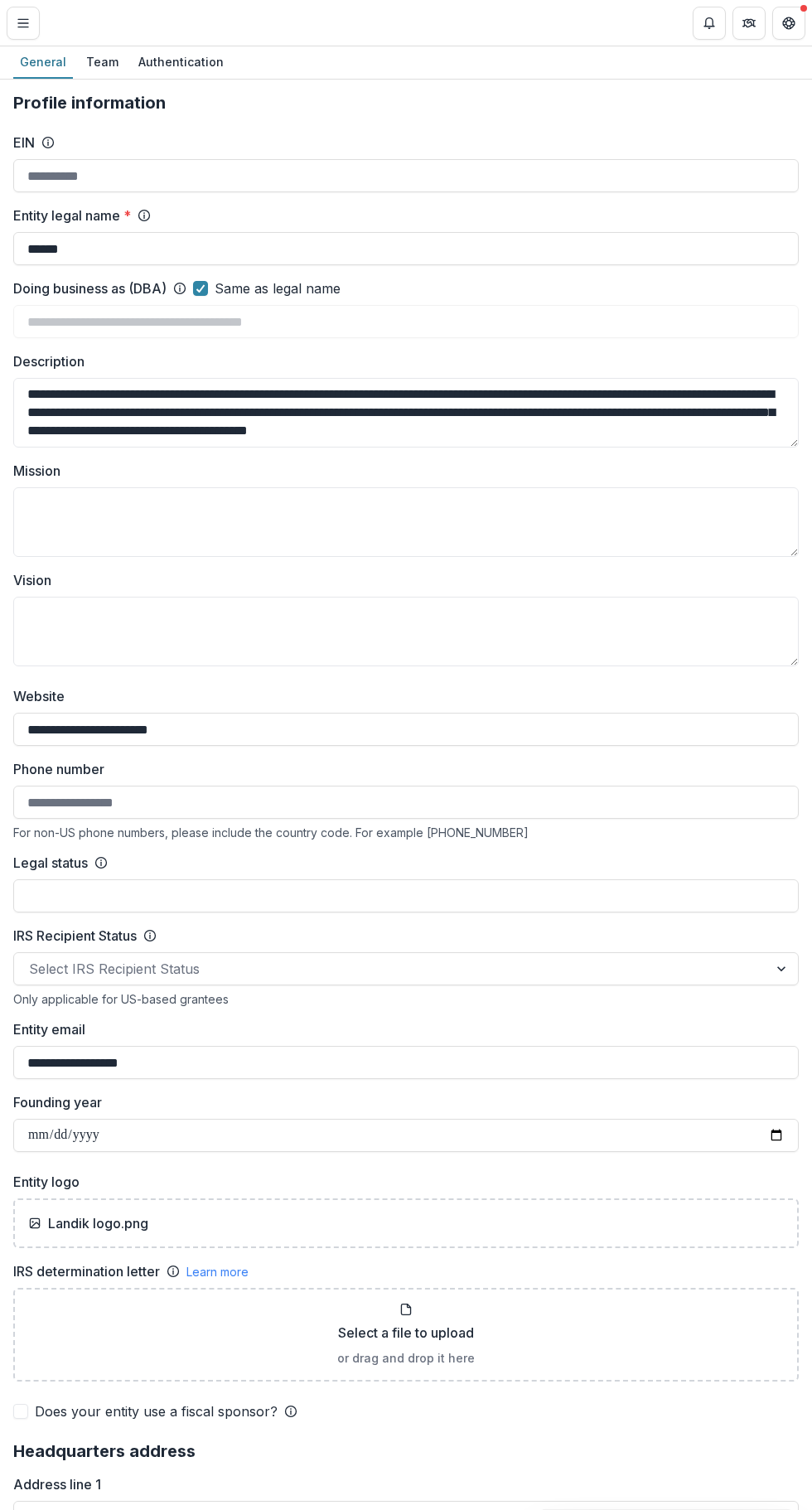
click at [42, 61] on div "General" at bounding box center [43, 62] width 60 height 24
click at [101, 64] on div "Team" at bounding box center [102, 62] width 46 height 24
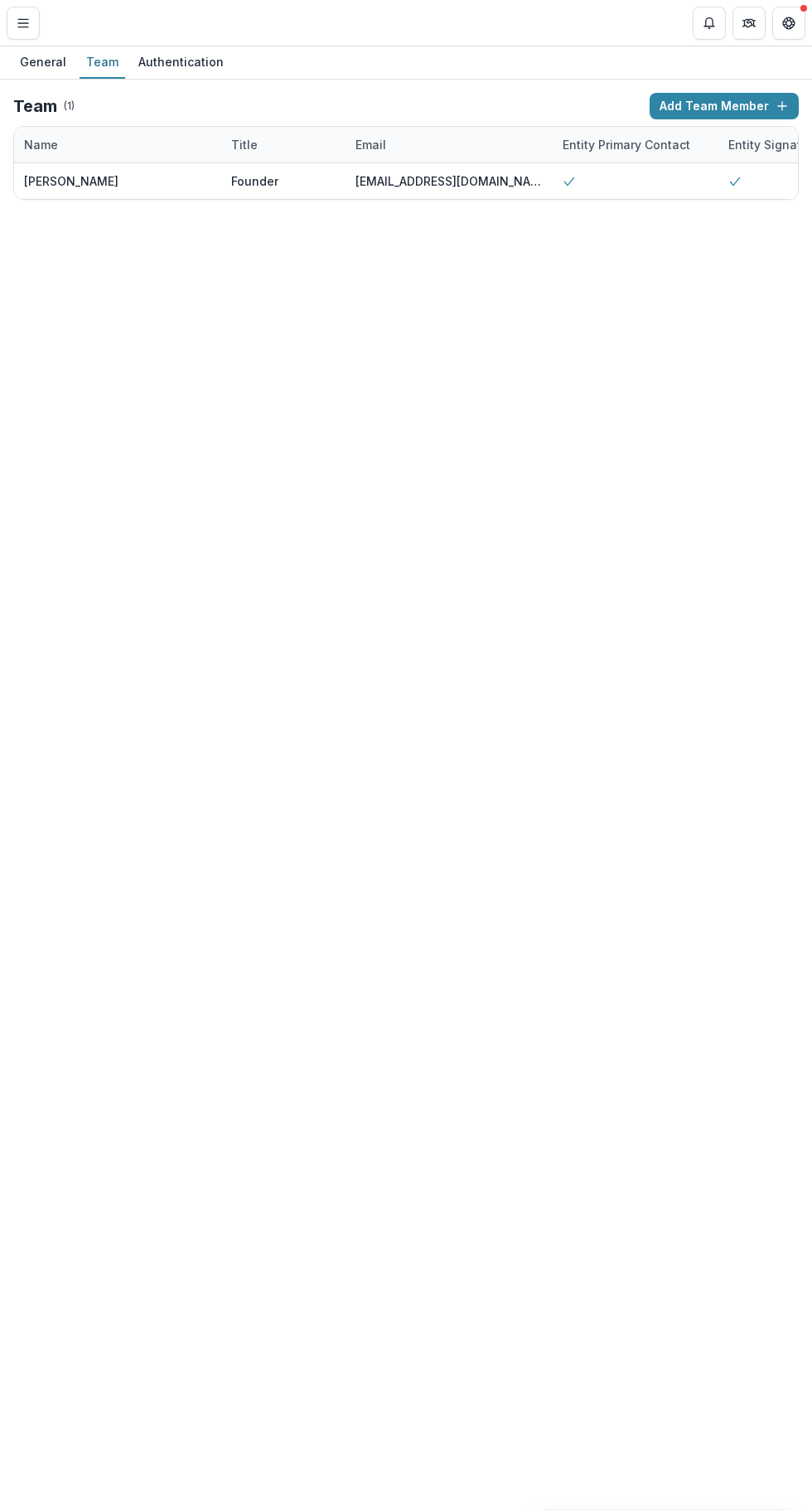
click at [195, 70] on div "Authentication" at bounding box center [181, 62] width 99 height 24
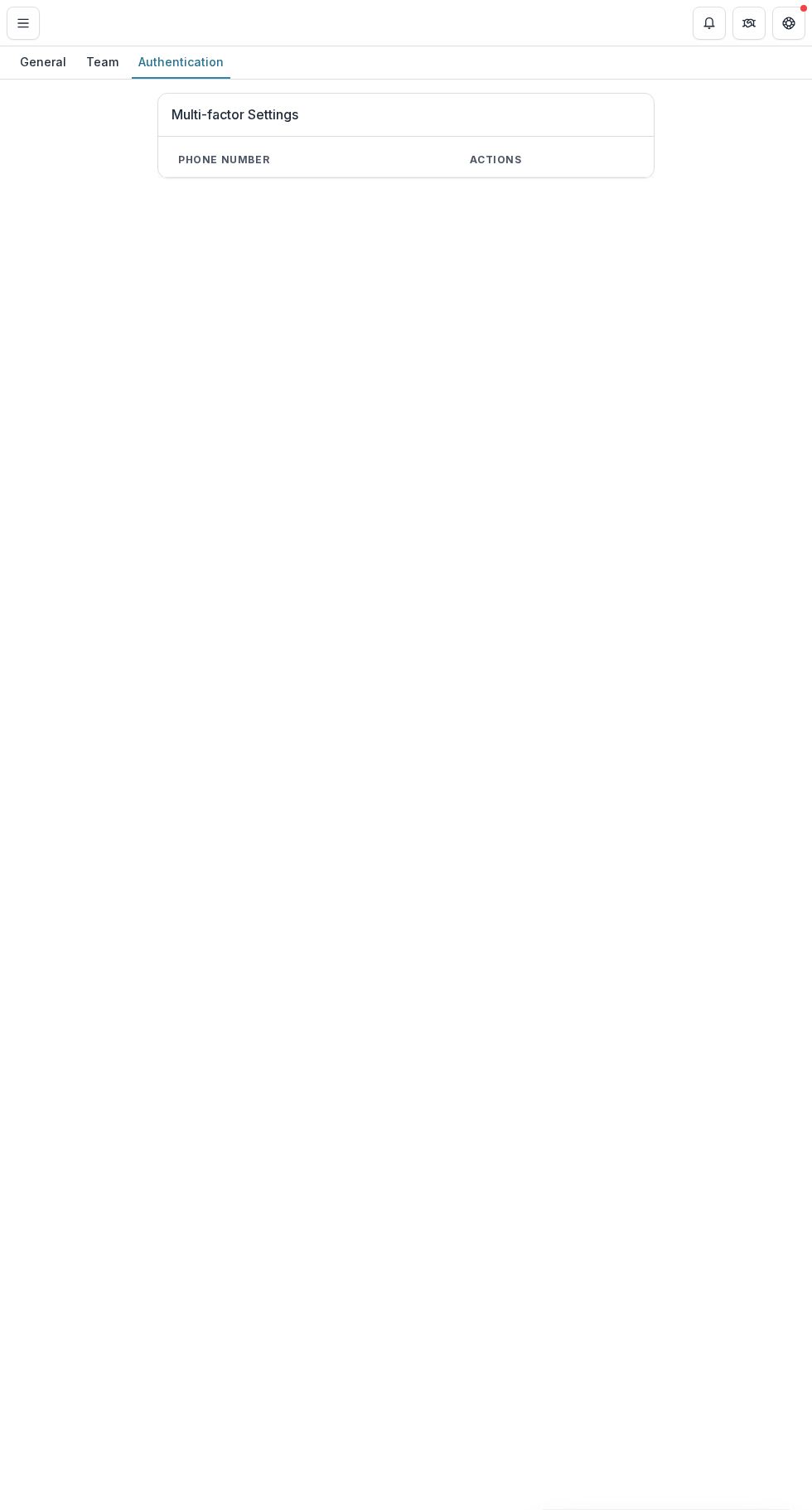
click at [22, 23] on line "Toggle Menu" at bounding box center [24, 23] width 10 height 0
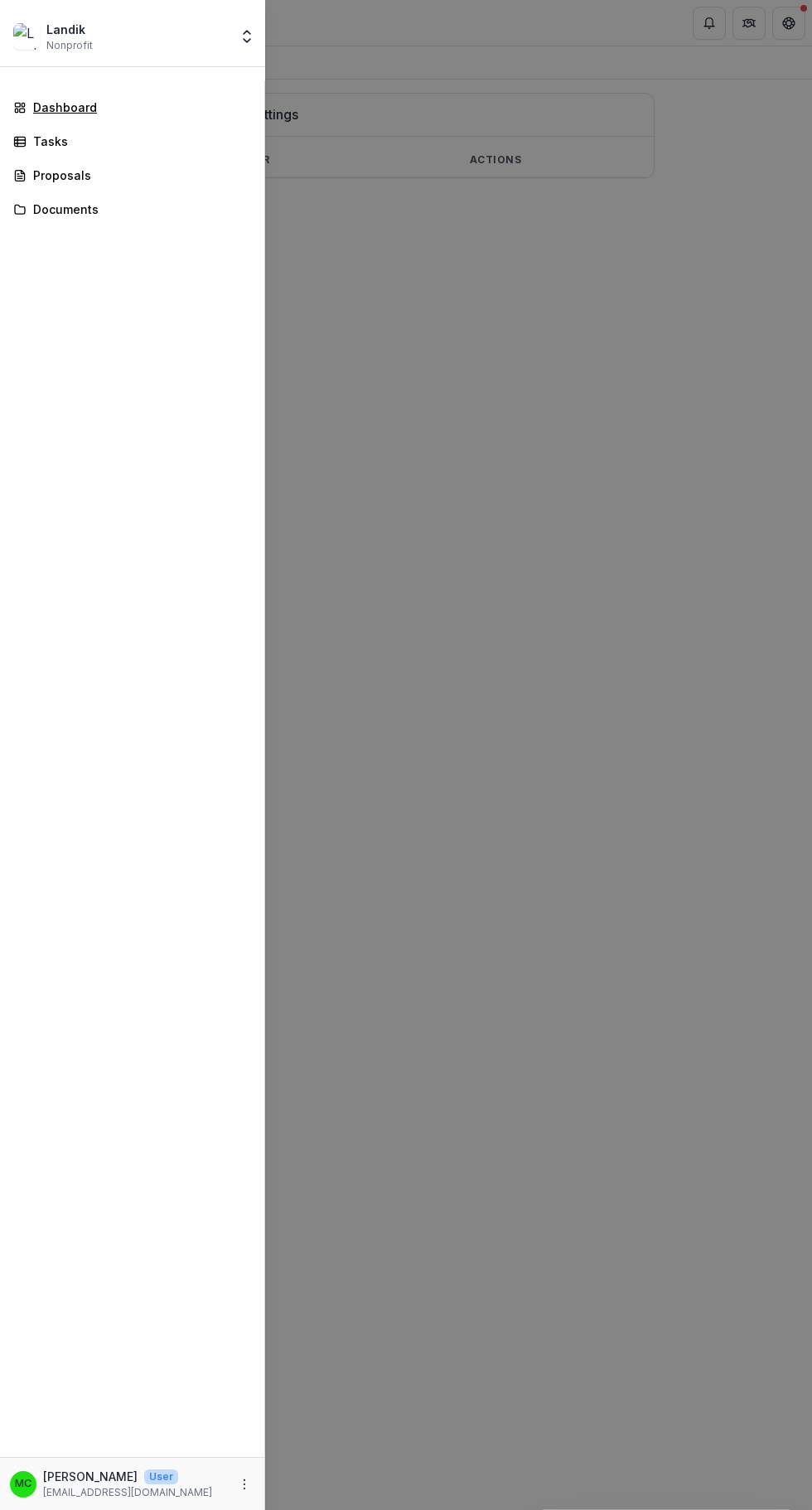
click at [96, 107] on div "Dashboard" at bounding box center [139, 107] width 211 height 18
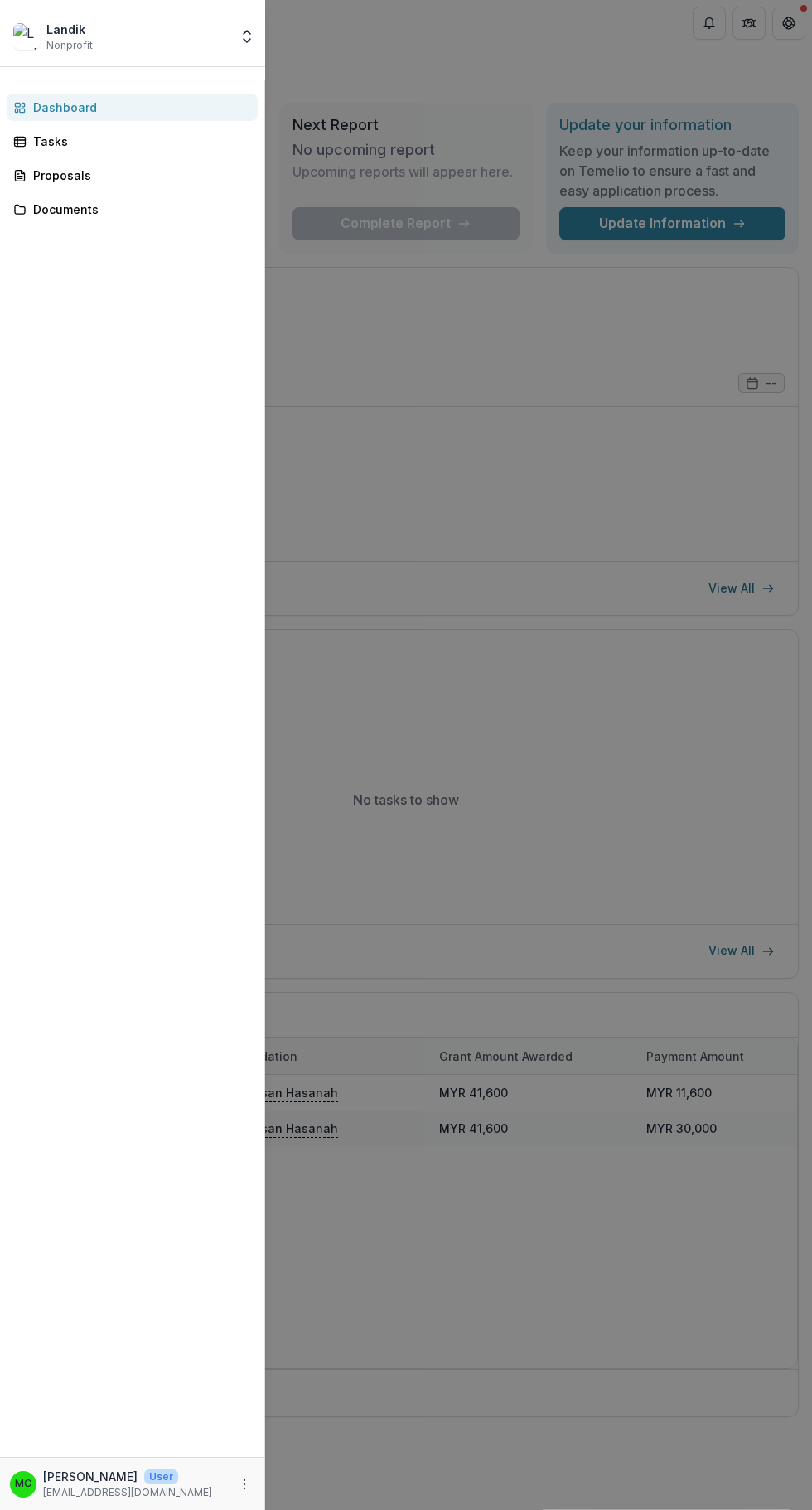
click at [507, 458] on div "Landik Nonprofit Team Settings Settings Dashboard Tasks Proposals Documents MC …" at bounding box center [406, 755] width 812 height 1510
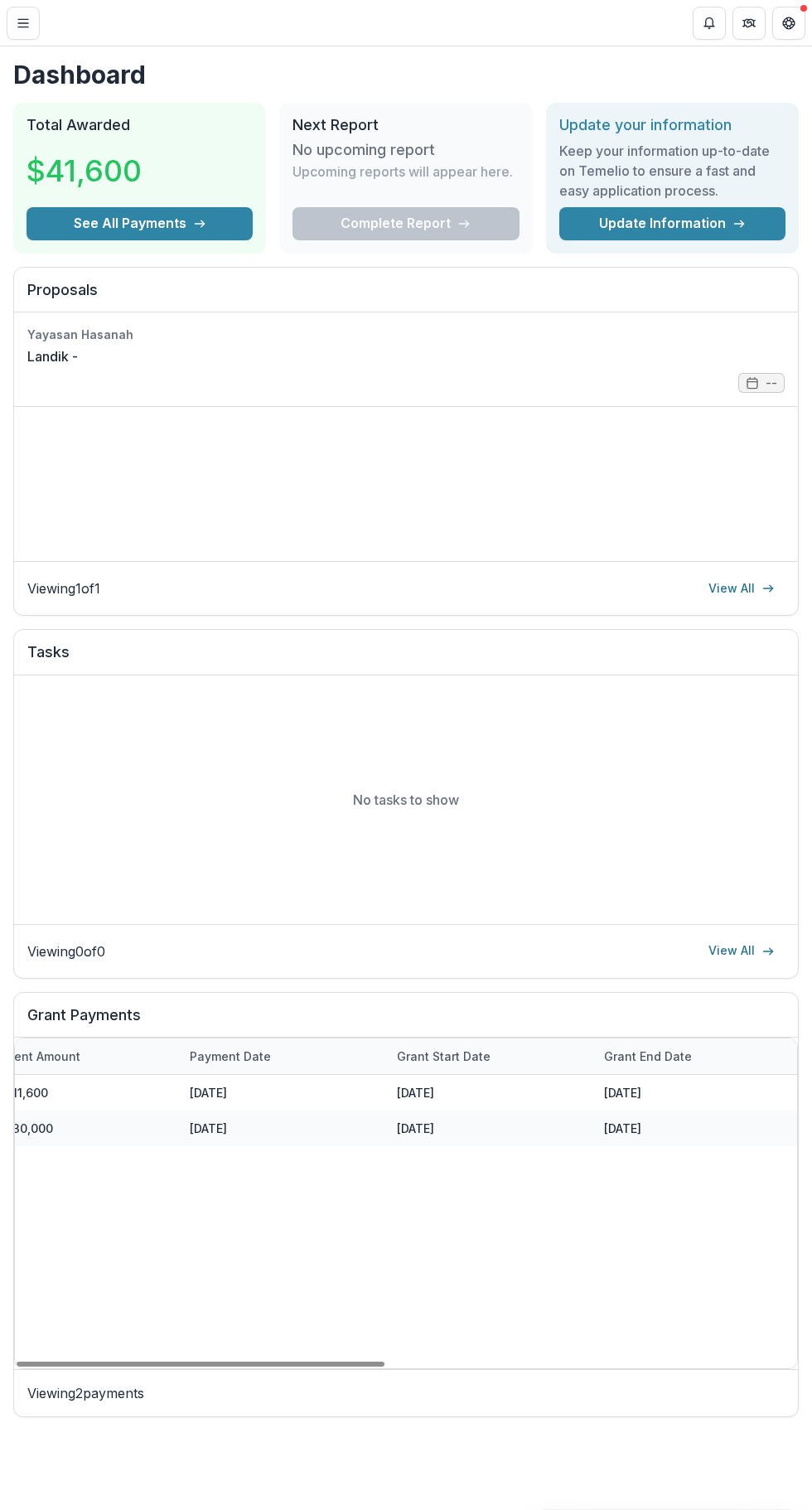
scroll to position [0, 874]
click at [731, 588] on link "View All" at bounding box center [742, 588] width 86 height 26
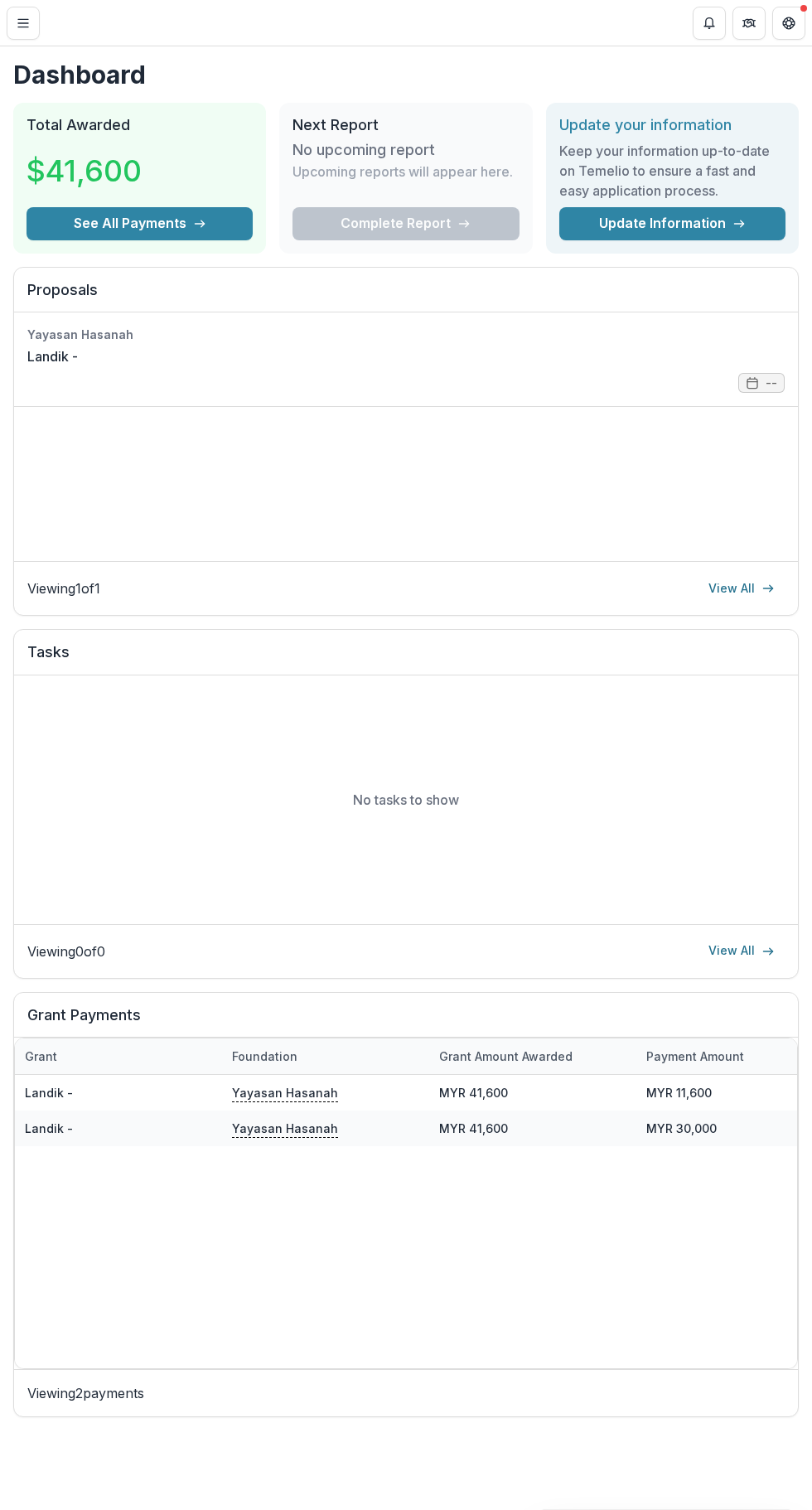
click at [728, 949] on link "View All" at bounding box center [742, 951] width 86 height 26
click at [91, 224] on button "See All Payments" at bounding box center [139, 223] width 226 height 33
click at [188, 225] on button "See All Payments" at bounding box center [139, 223] width 226 height 33
click at [212, 228] on button "See All Payments" at bounding box center [139, 223] width 226 height 33
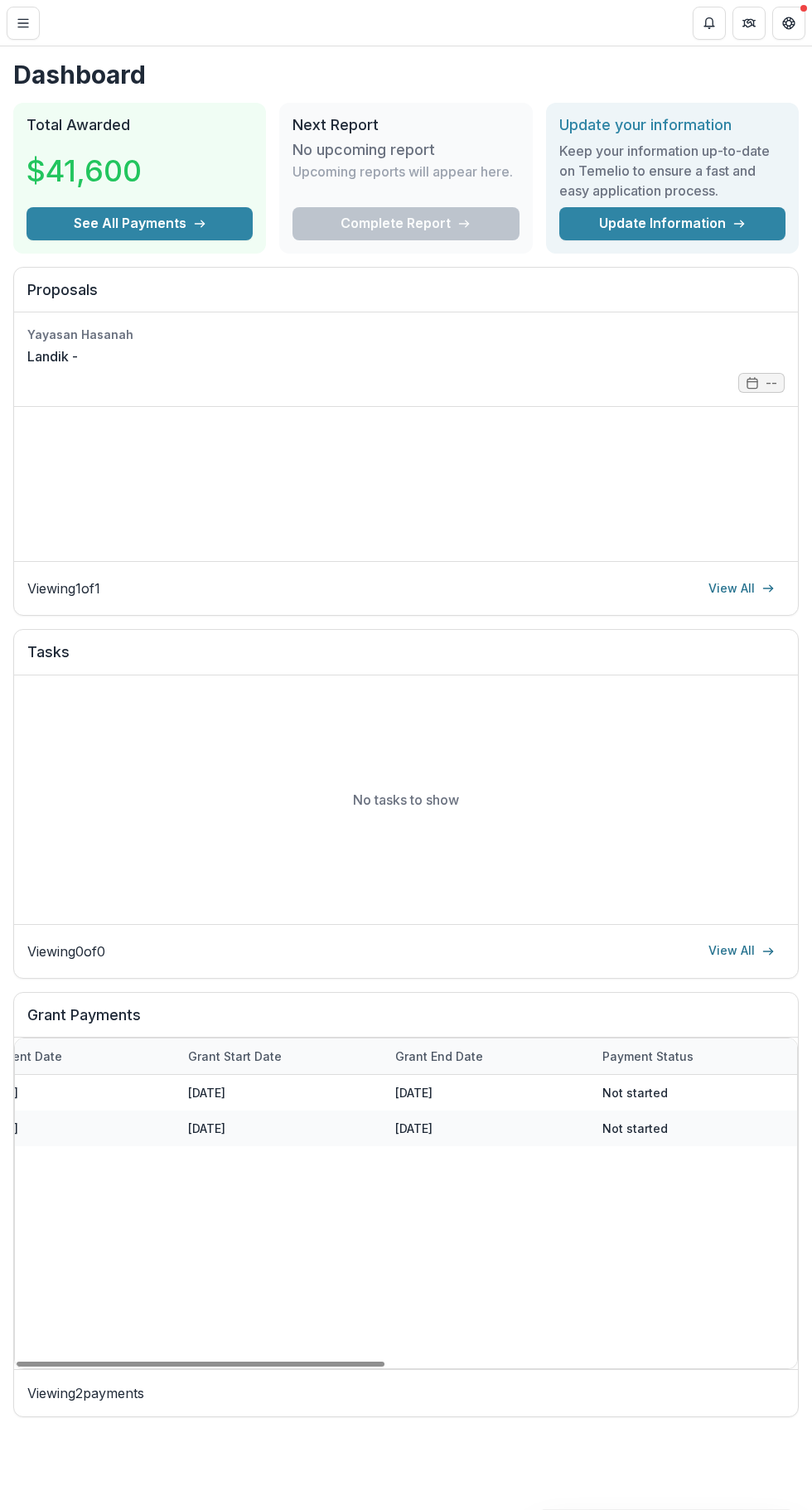
scroll to position [0, 874]
click at [458, 234] on div "Complete Report" at bounding box center [405, 223] width 226 height 33
click at [203, 231] on button "See All Payments" at bounding box center [139, 223] width 226 height 33
click at [195, 232] on button "See All Payments" at bounding box center [139, 223] width 226 height 33
click at [189, 237] on button "See All Payments" at bounding box center [139, 223] width 226 height 33
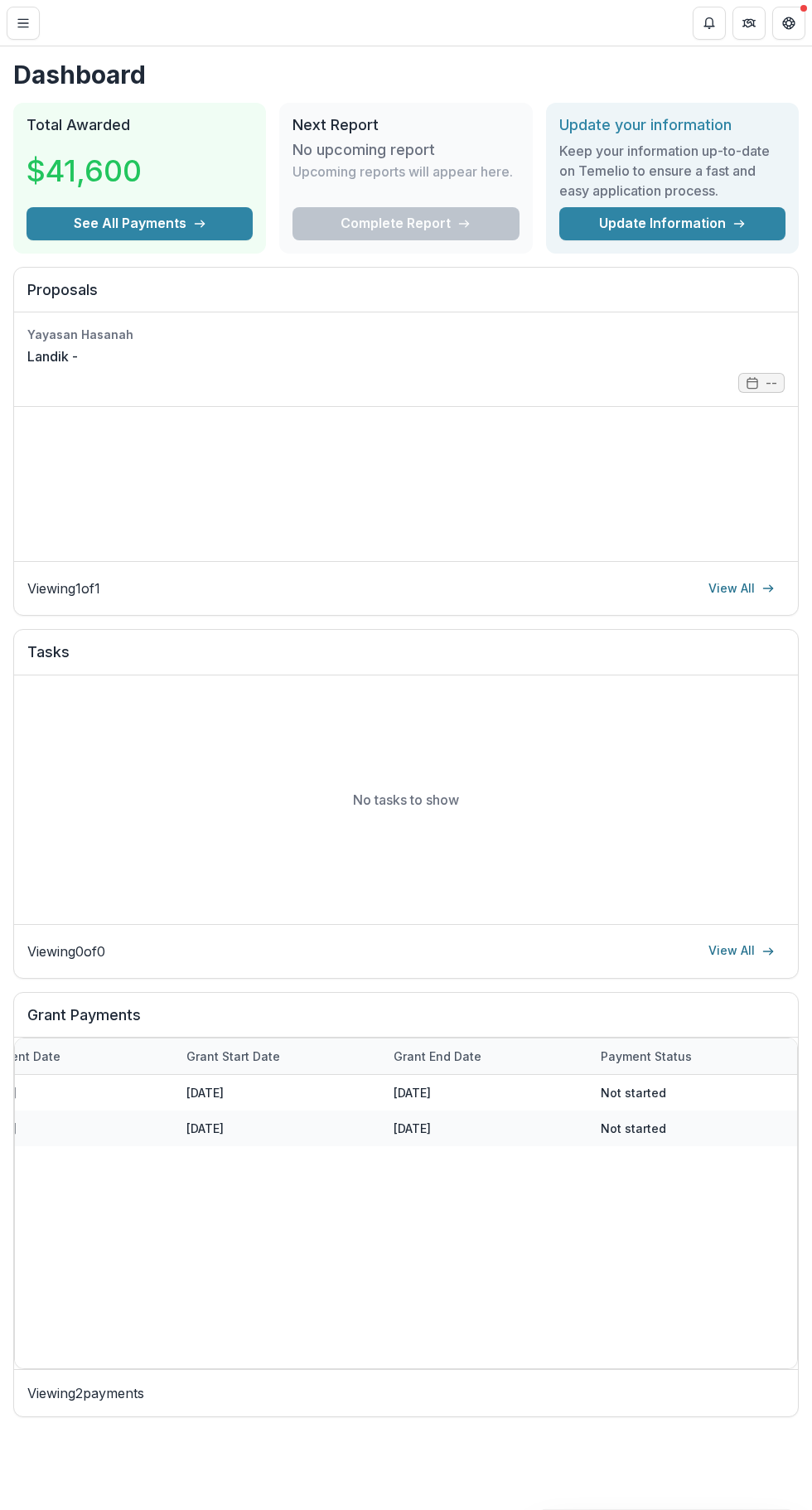
click at [188, 234] on button "See All Payments" at bounding box center [139, 223] width 226 height 33
click at [727, 233] on link "Update Information" at bounding box center [672, 223] width 226 height 33
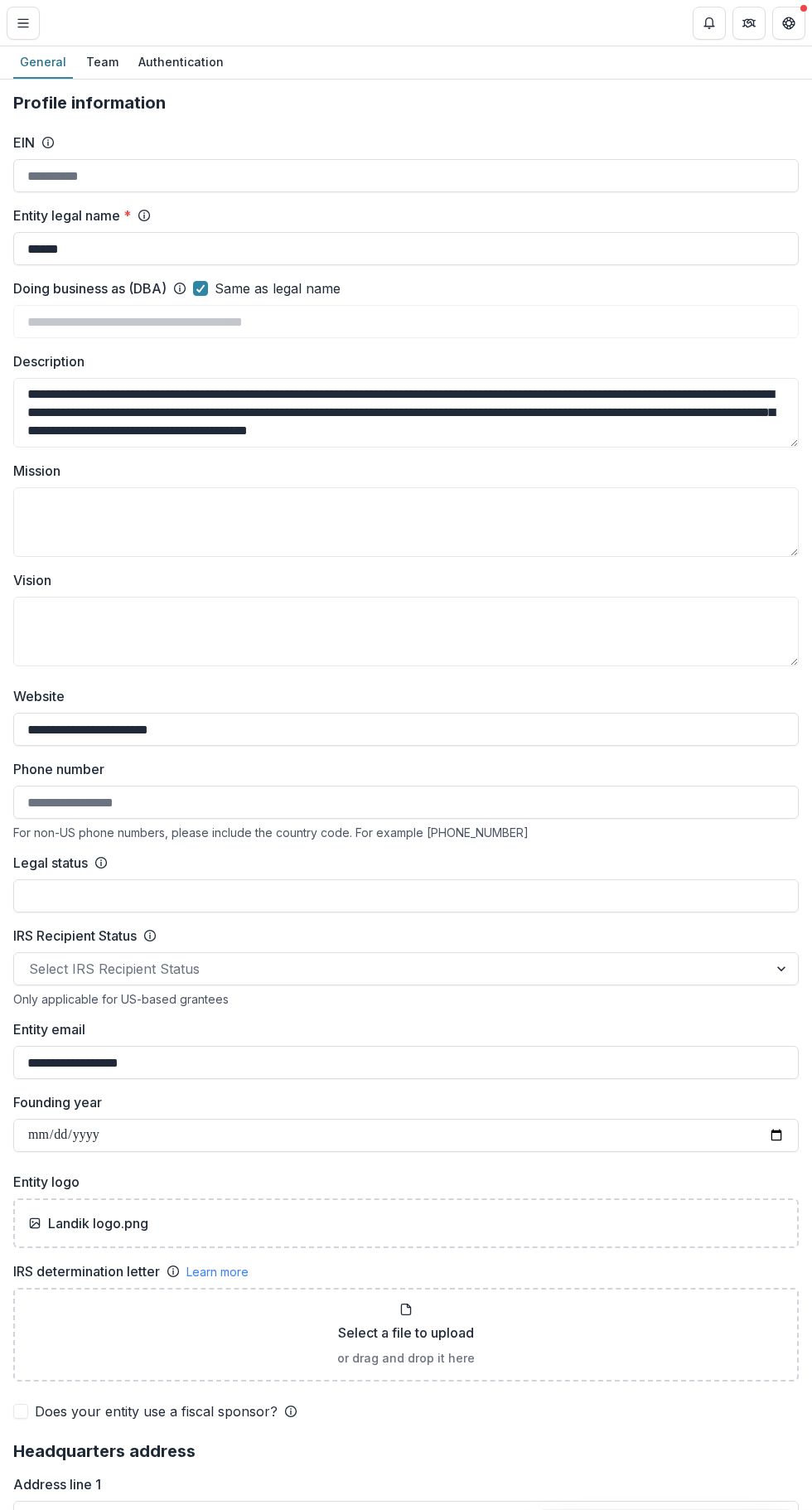
click at [22, 23] on line "Toggle Menu" at bounding box center [24, 23] width 10 height 0
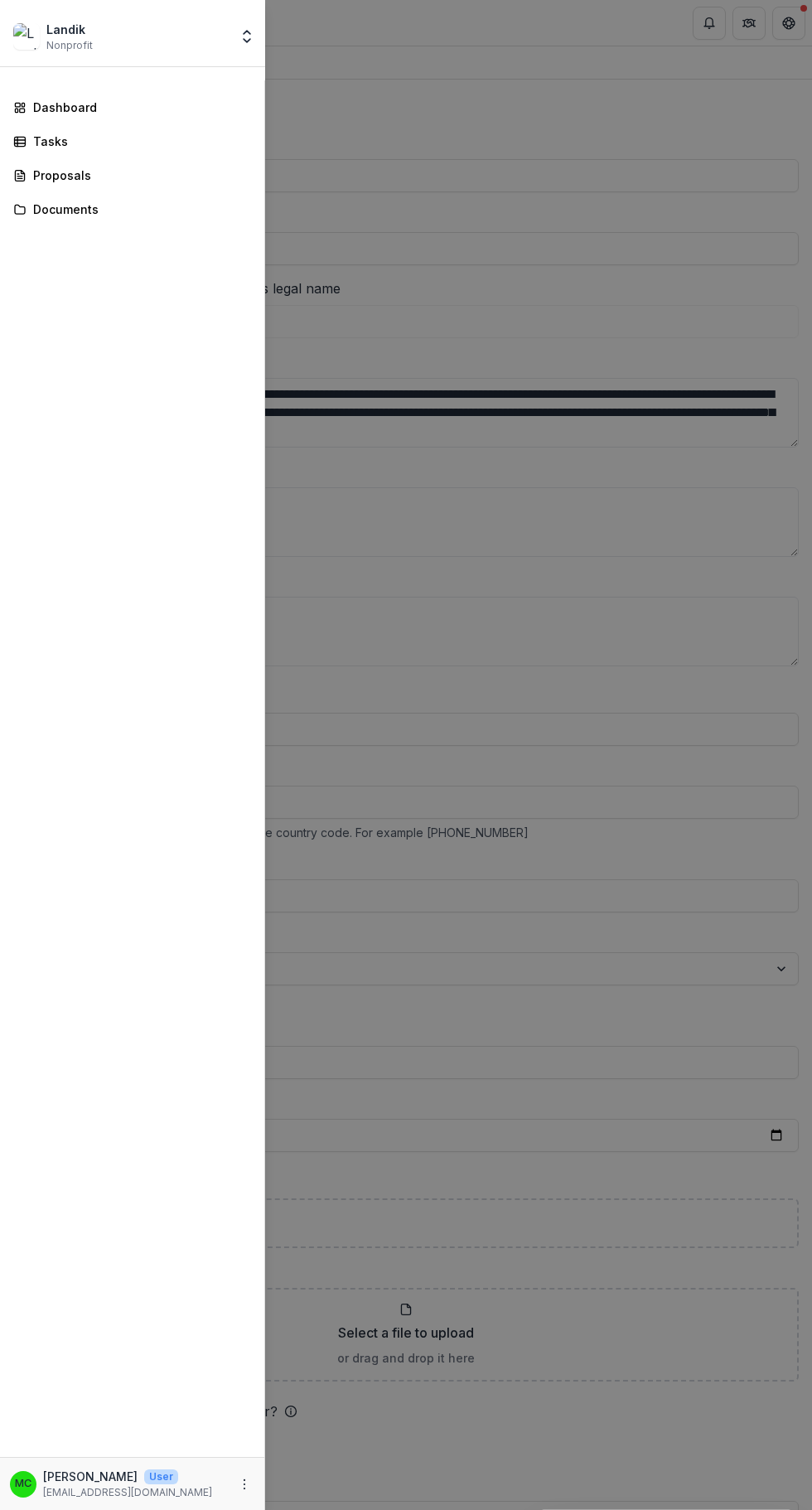
click at [64, 1478] on p "[PERSON_NAME]" at bounding box center [91, 1476] width 95 height 18
click at [234, 1478] on div "MC Mandy Chen User mcwx1998@gmail.com" at bounding box center [132, 1484] width 244 height 32
click at [164, 209] on div "Documents" at bounding box center [139, 209] width 211 height 18
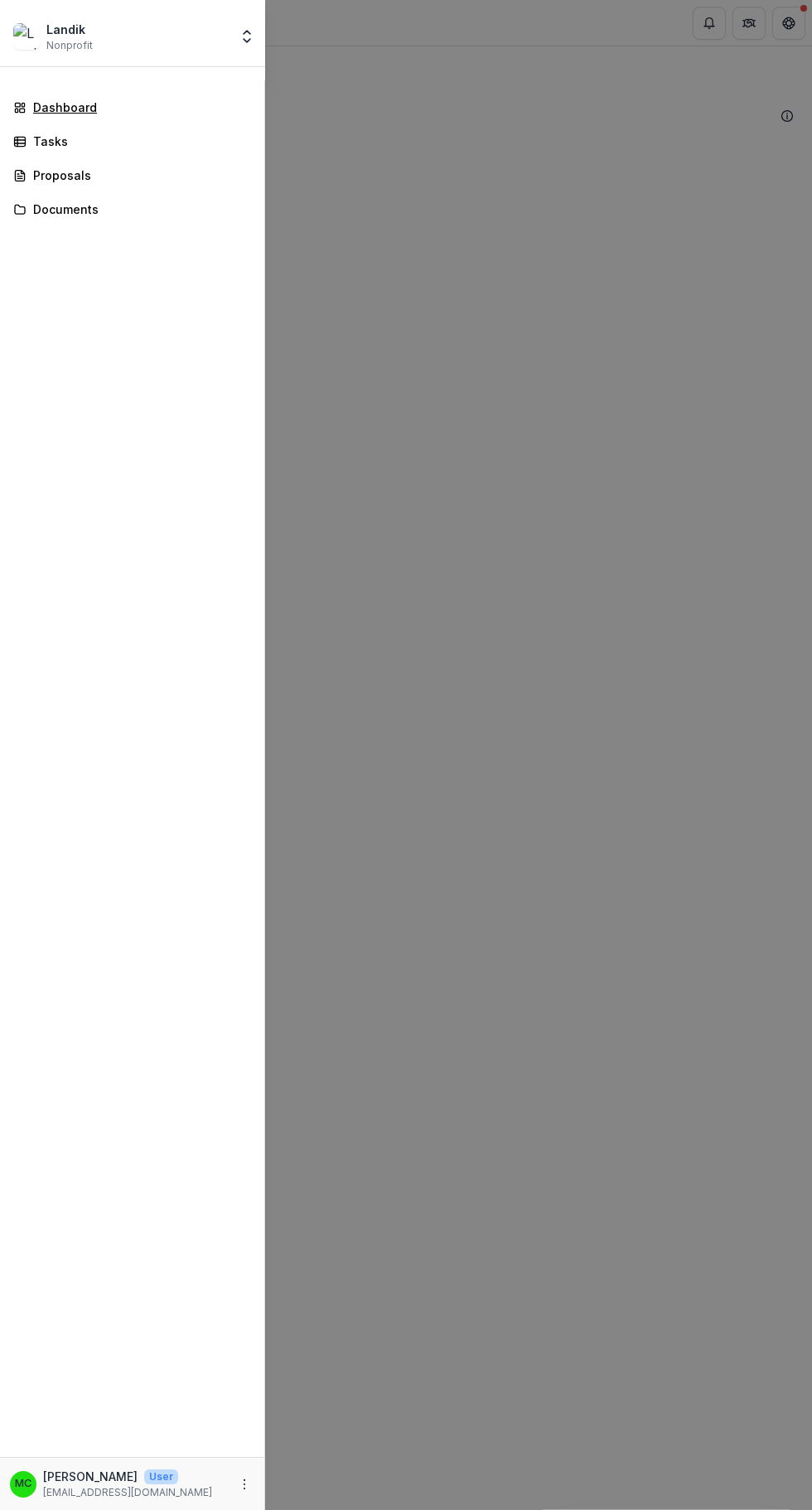
click at [193, 112] on div "Dashboard" at bounding box center [139, 107] width 211 height 18
click at [181, 107] on div "Dashboard" at bounding box center [139, 107] width 211 height 18
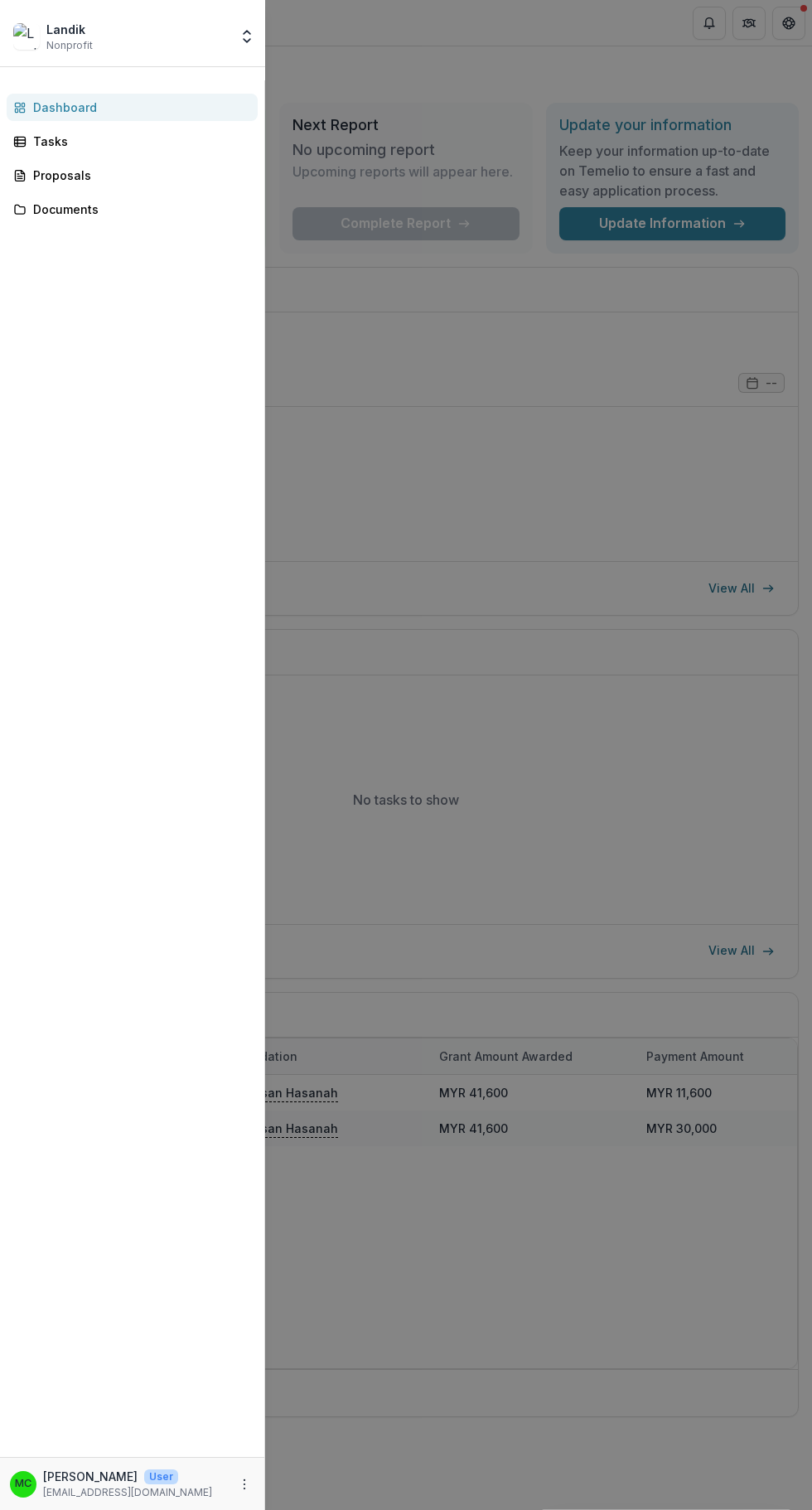
click at [536, 331] on div "Landik Nonprofit Team Settings Settings Dashboard Tasks Proposals Documents MC …" at bounding box center [406, 755] width 812 height 1510
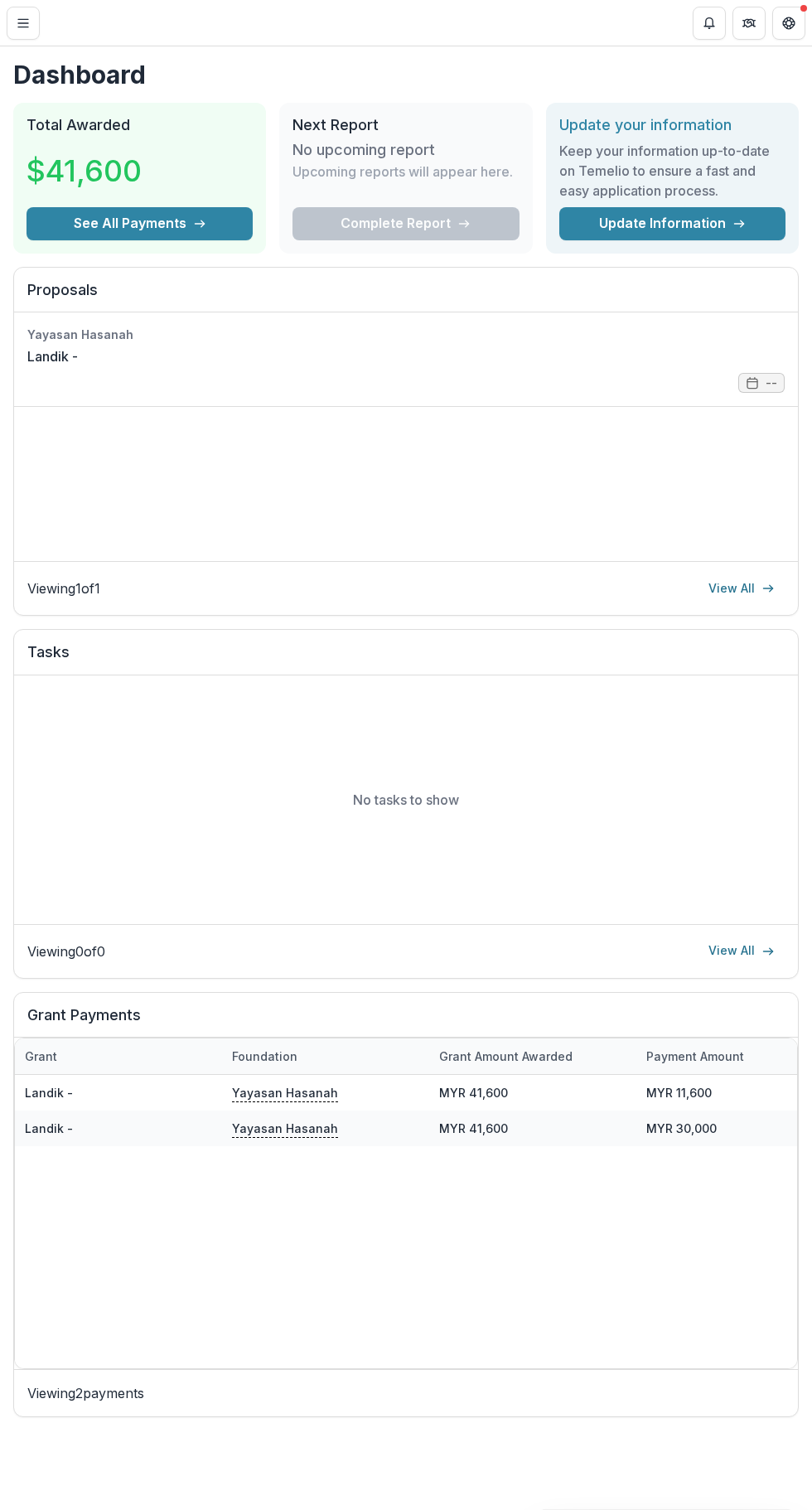
click at [211, 223] on button "See All Payments" at bounding box center [139, 223] width 226 height 33
click at [194, 228] on icon "button" at bounding box center [200, 224] width 14 height 14
